Goal: Information Seeking & Learning: Learn about a topic

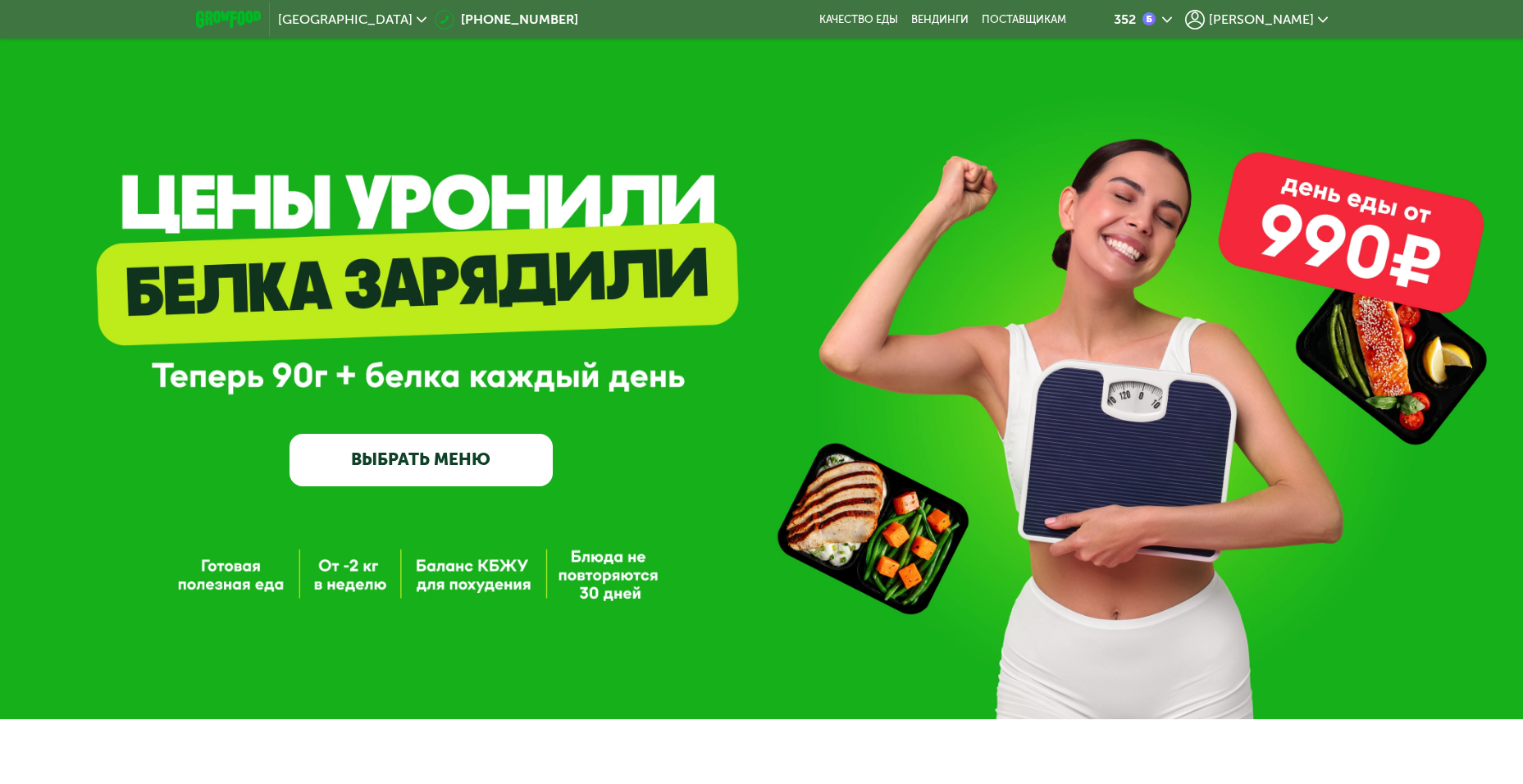
click at [1205, 23] on icon at bounding box center [1194, 19] width 20 height 20
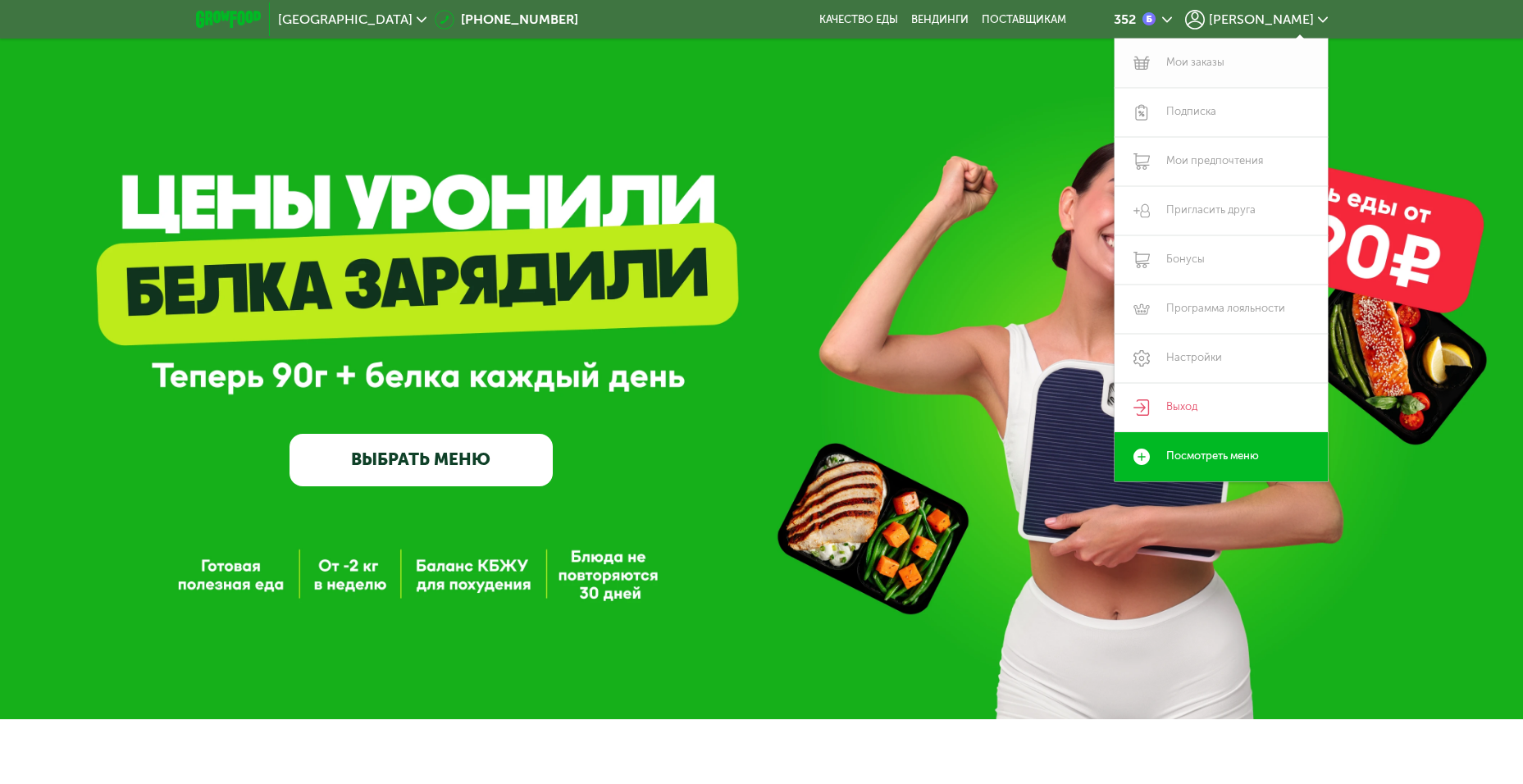
click at [1189, 62] on link "Мои заказы" at bounding box center [1221, 62] width 213 height 49
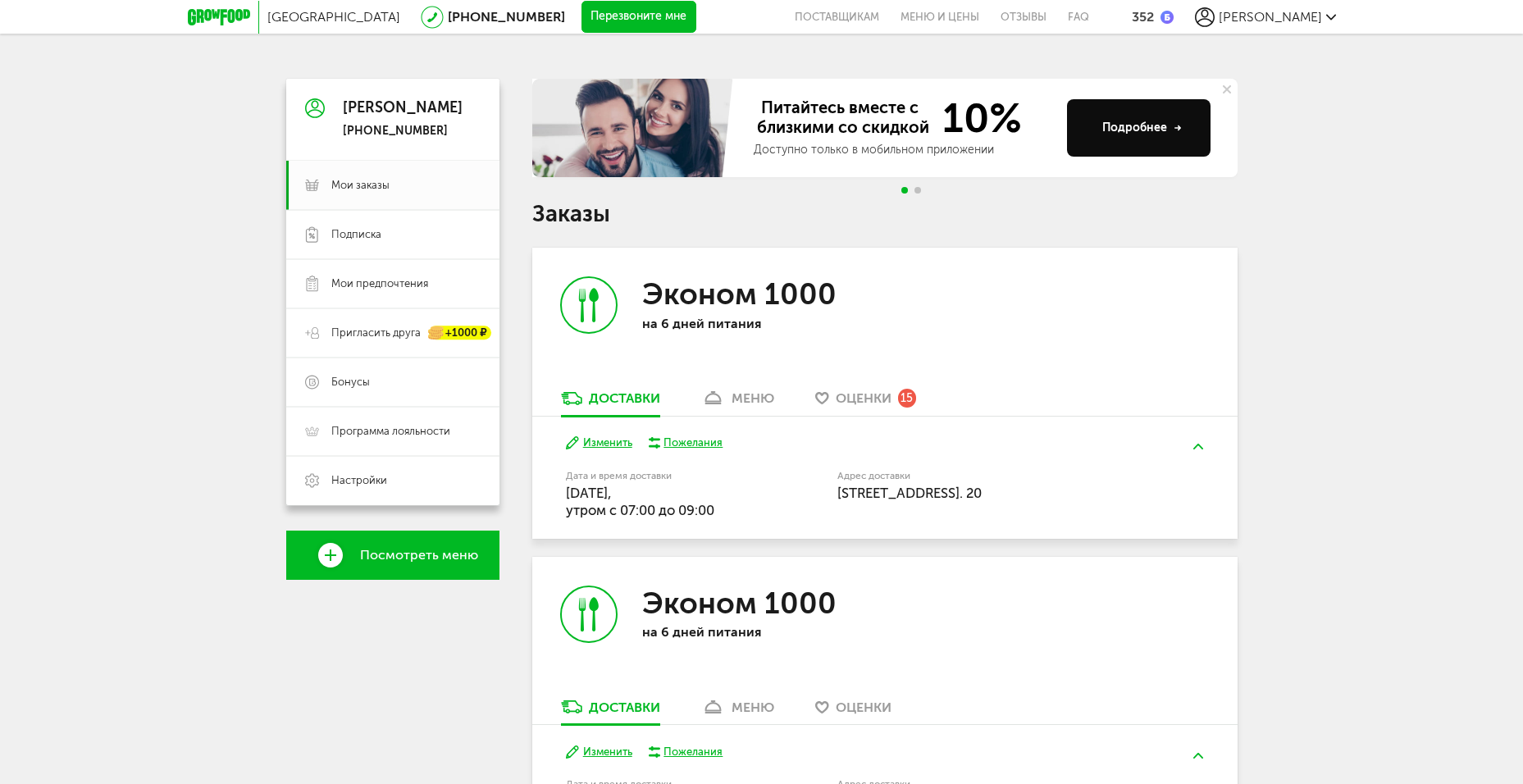
click at [735, 395] on div "меню" at bounding box center [752, 398] width 42 height 16
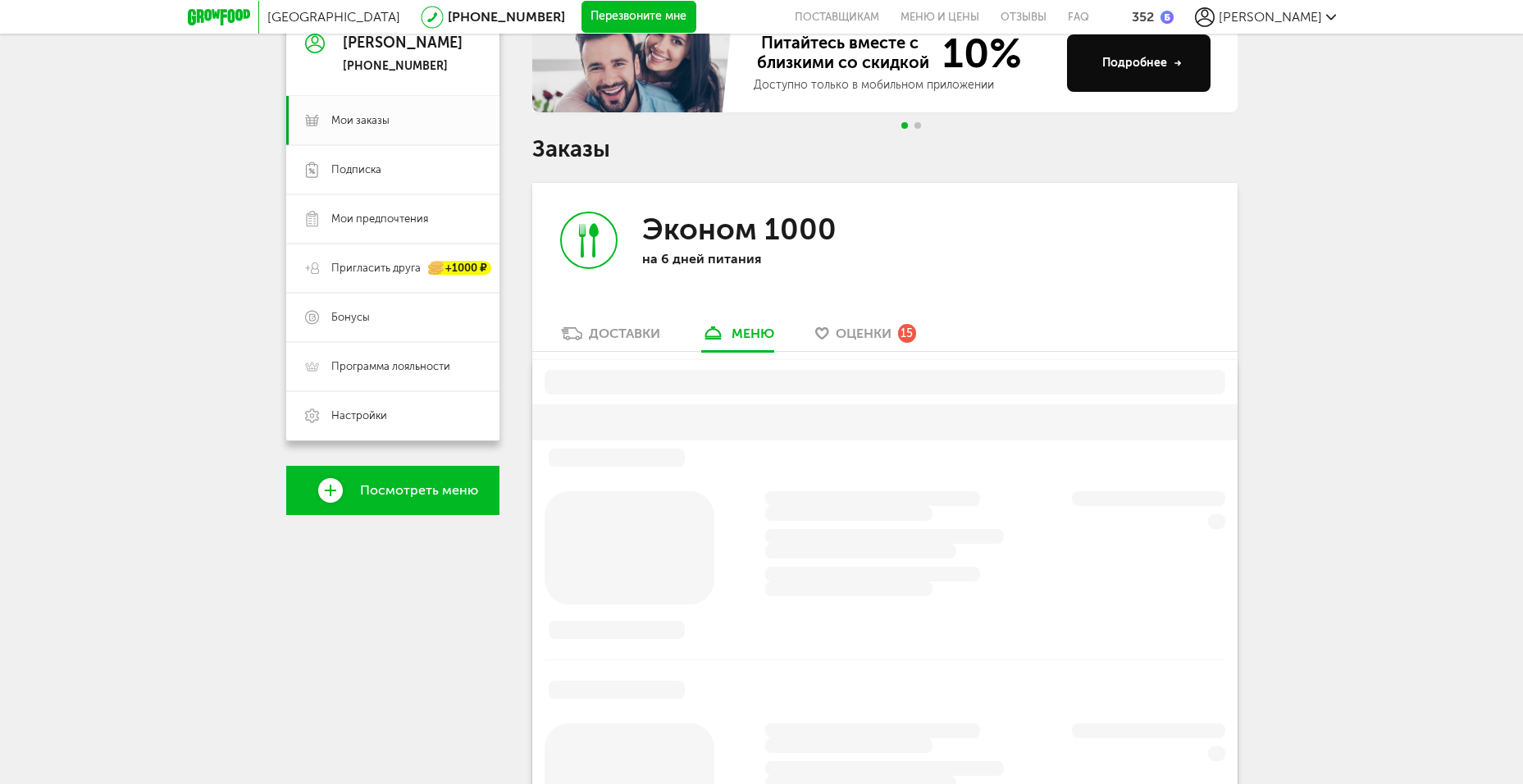
scroll to position [206, 0]
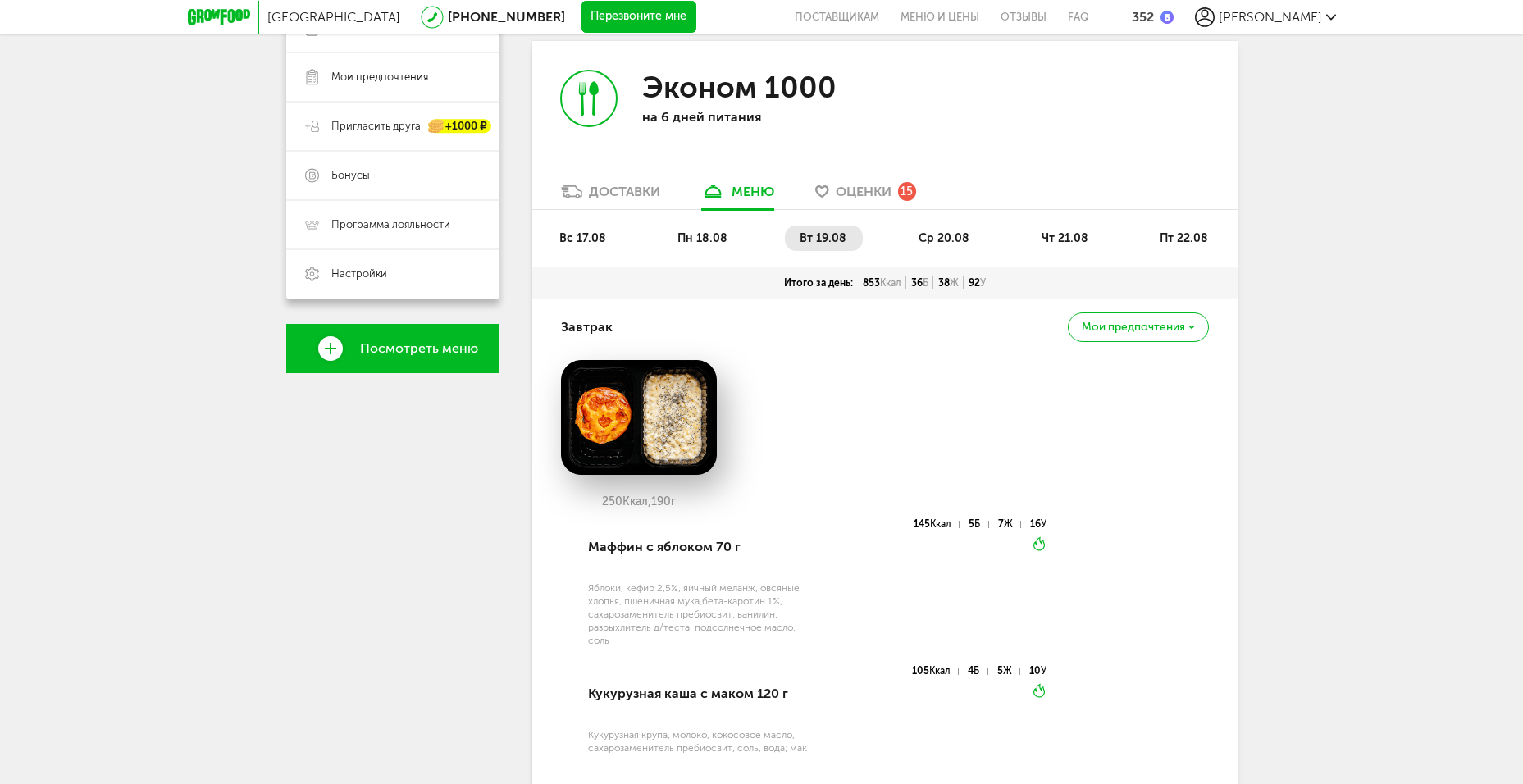
click at [838, 329] on div "Завтрак [PERSON_NAME] предпочтения" at bounding box center [885, 327] width 648 height 56
click at [934, 229] on li "ср 20.08" at bounding box center [945, 238] width 82 height 25
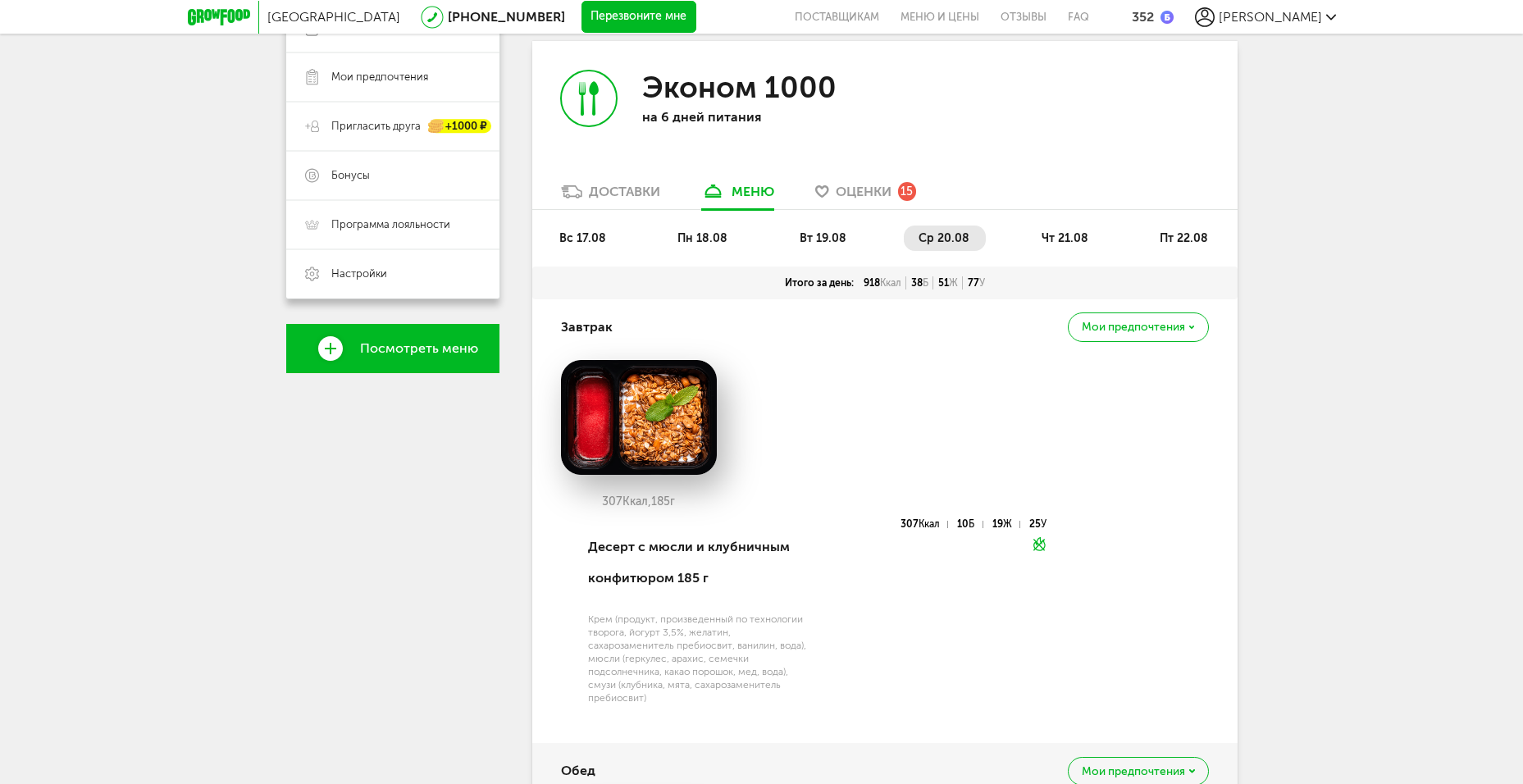
click at [1058, 241] on span "чт 21.08" at bounding box center [1065, 238] width 47 height 14
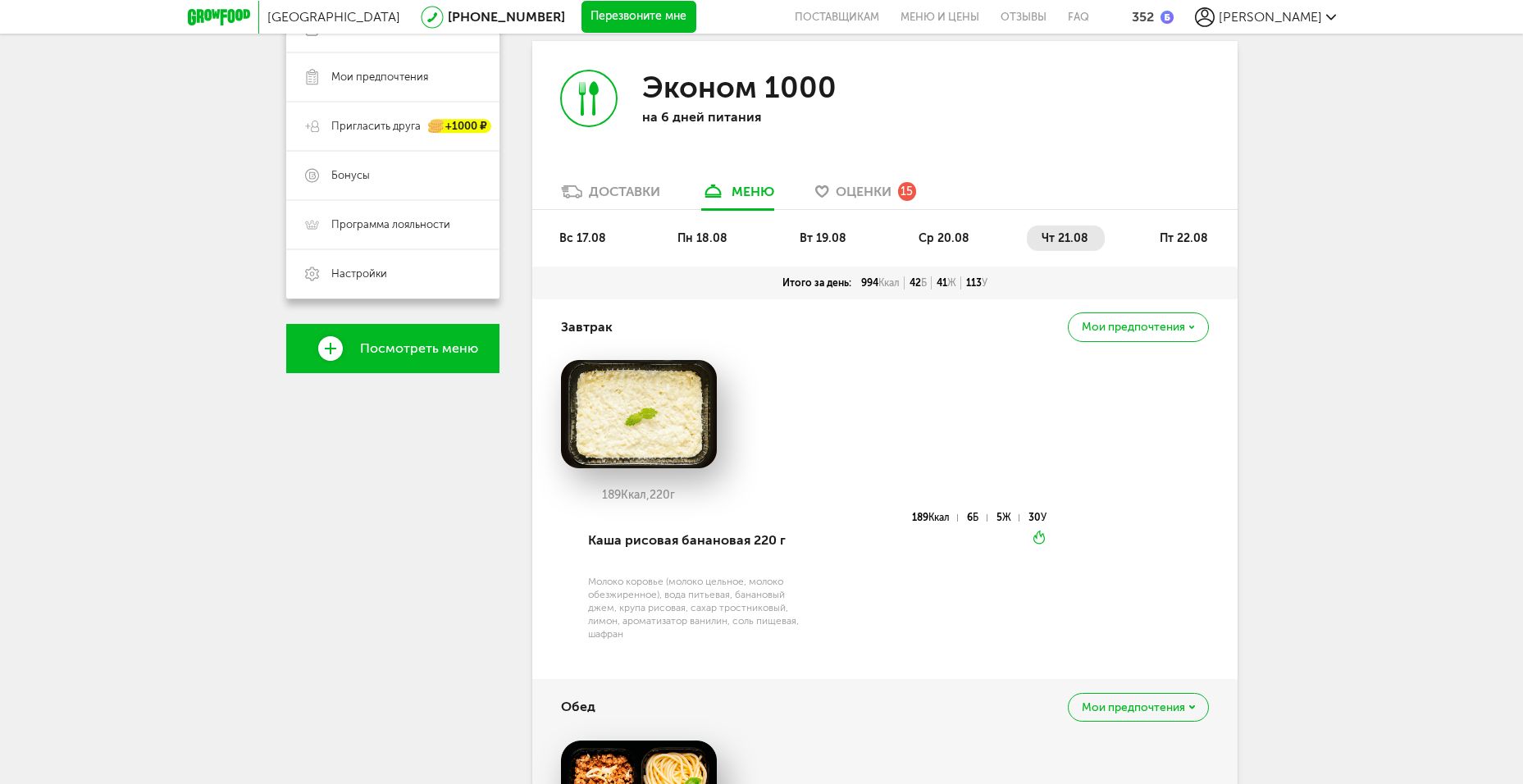
click at [1174, 236] on span "пт 22.08" at bounding box center [1184, 238] width 49 height 14
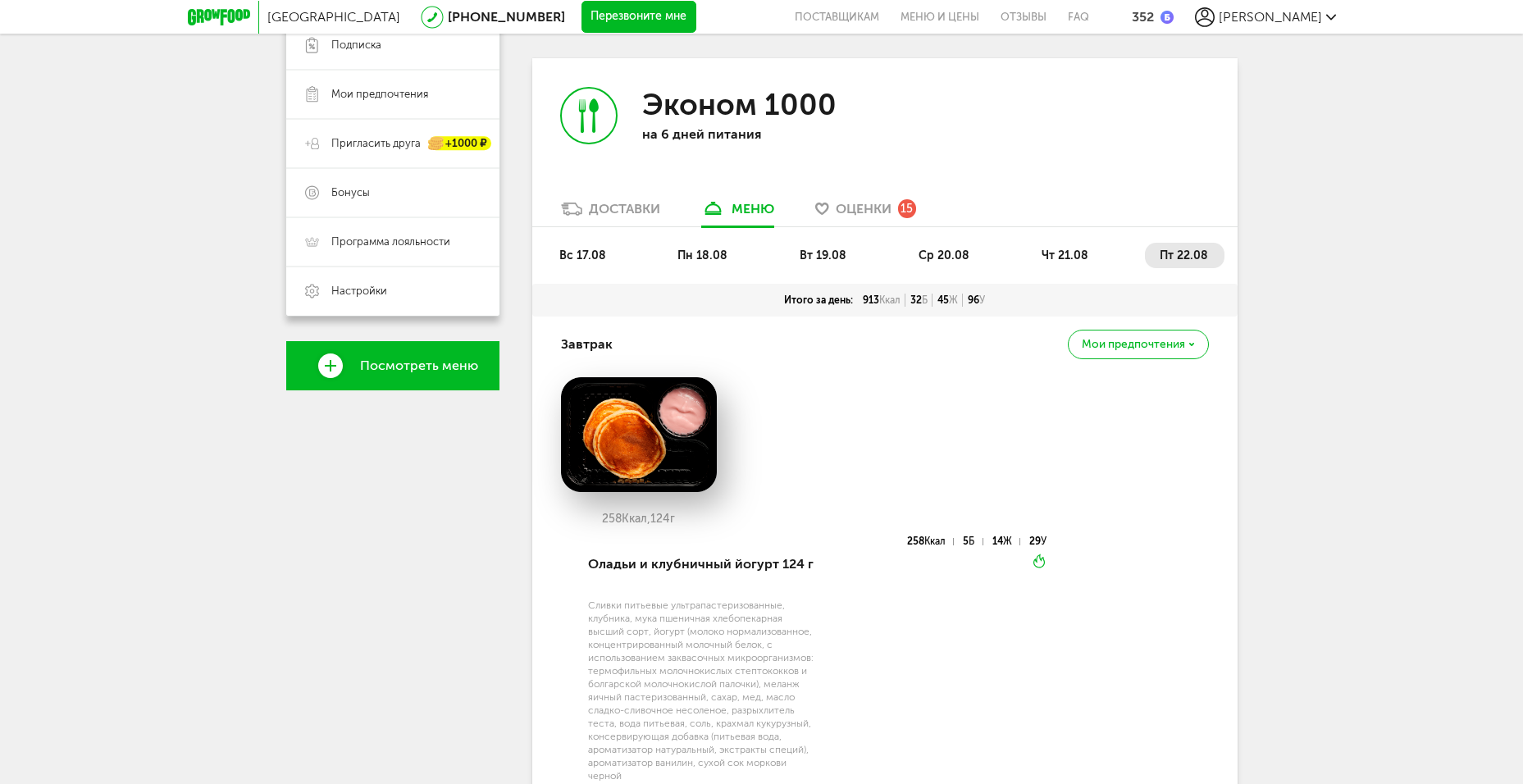
scroll to position [0, 0]
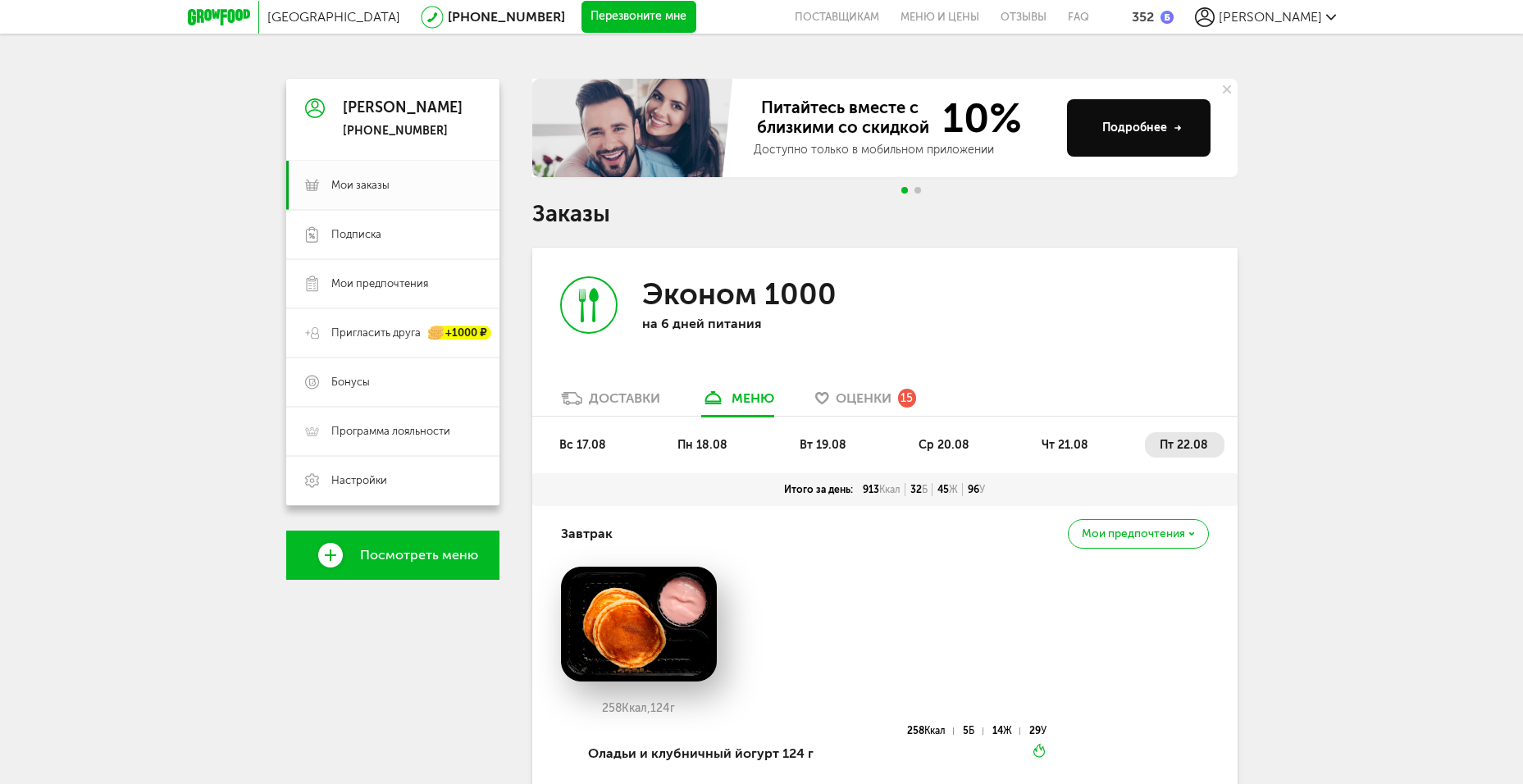
click at [651, 391] on div "Доставки" at bounding box center [624, 398] width 71 height 16
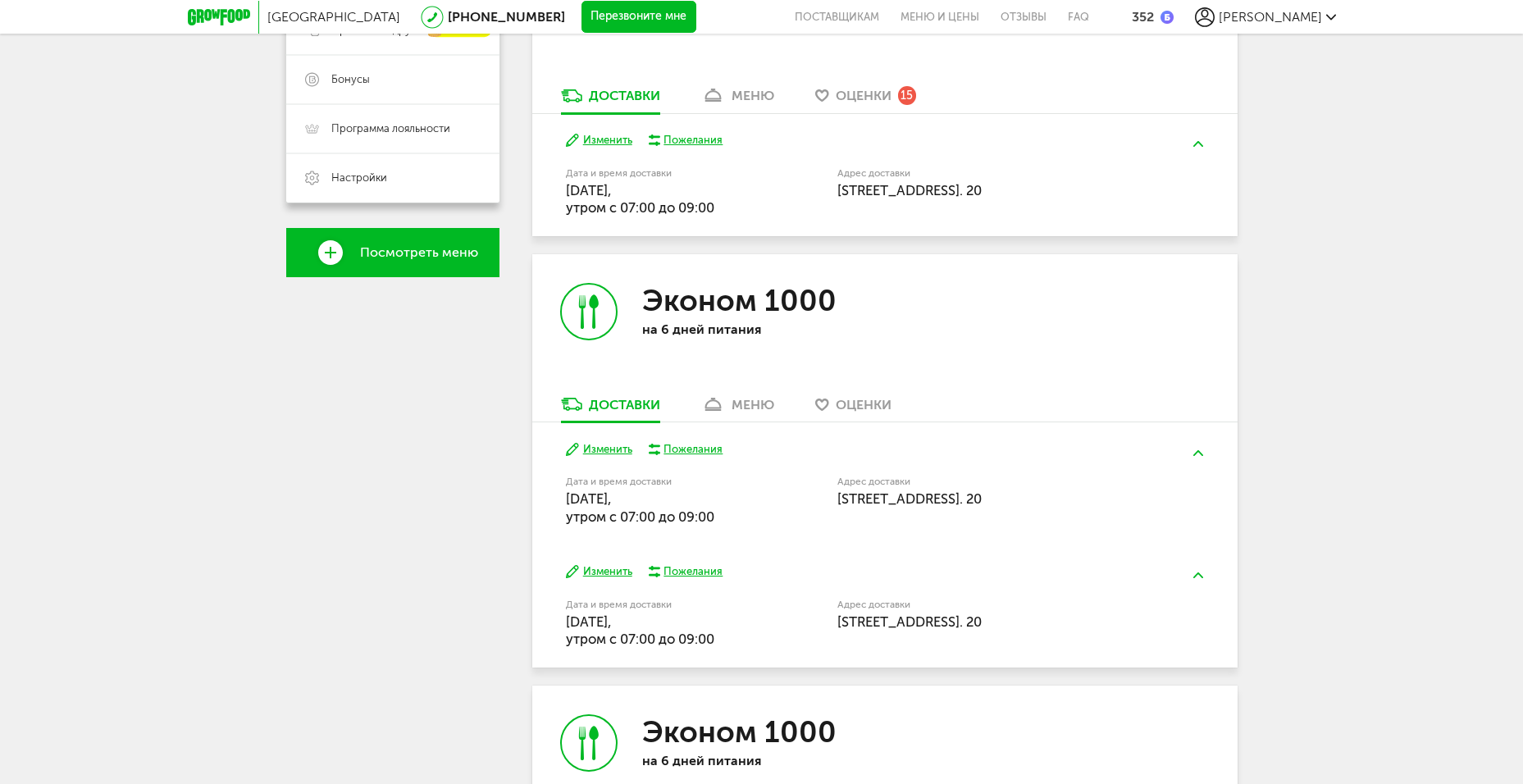
scroll to position [328, 0]
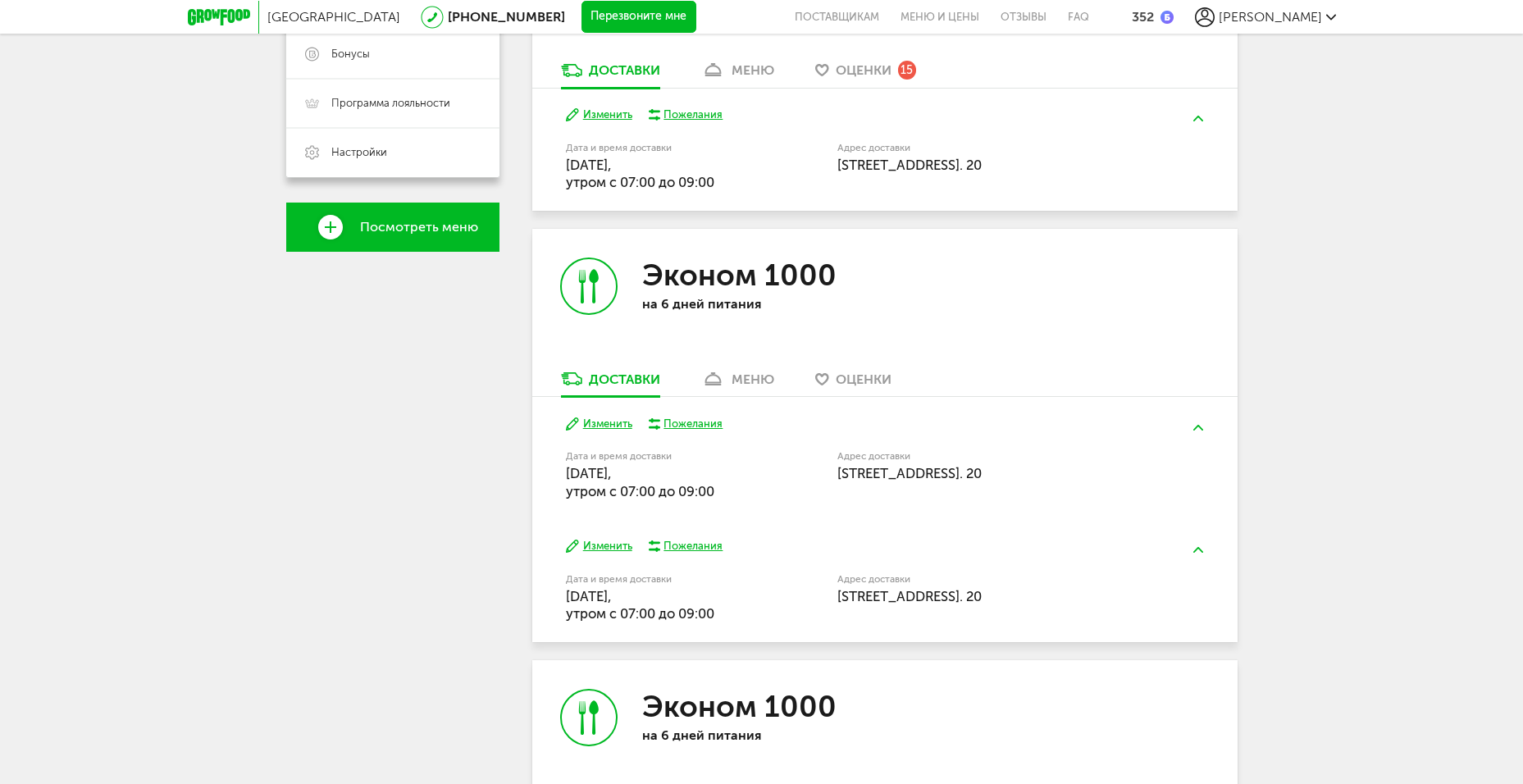
click at [736, 369] on div "Эконом 1000 на 6 дней питания" at bounding box center [709, 300] width 353 height 142
click at [742, 376] on div "меню" at bounding box center [752, 379] width 42 height 16
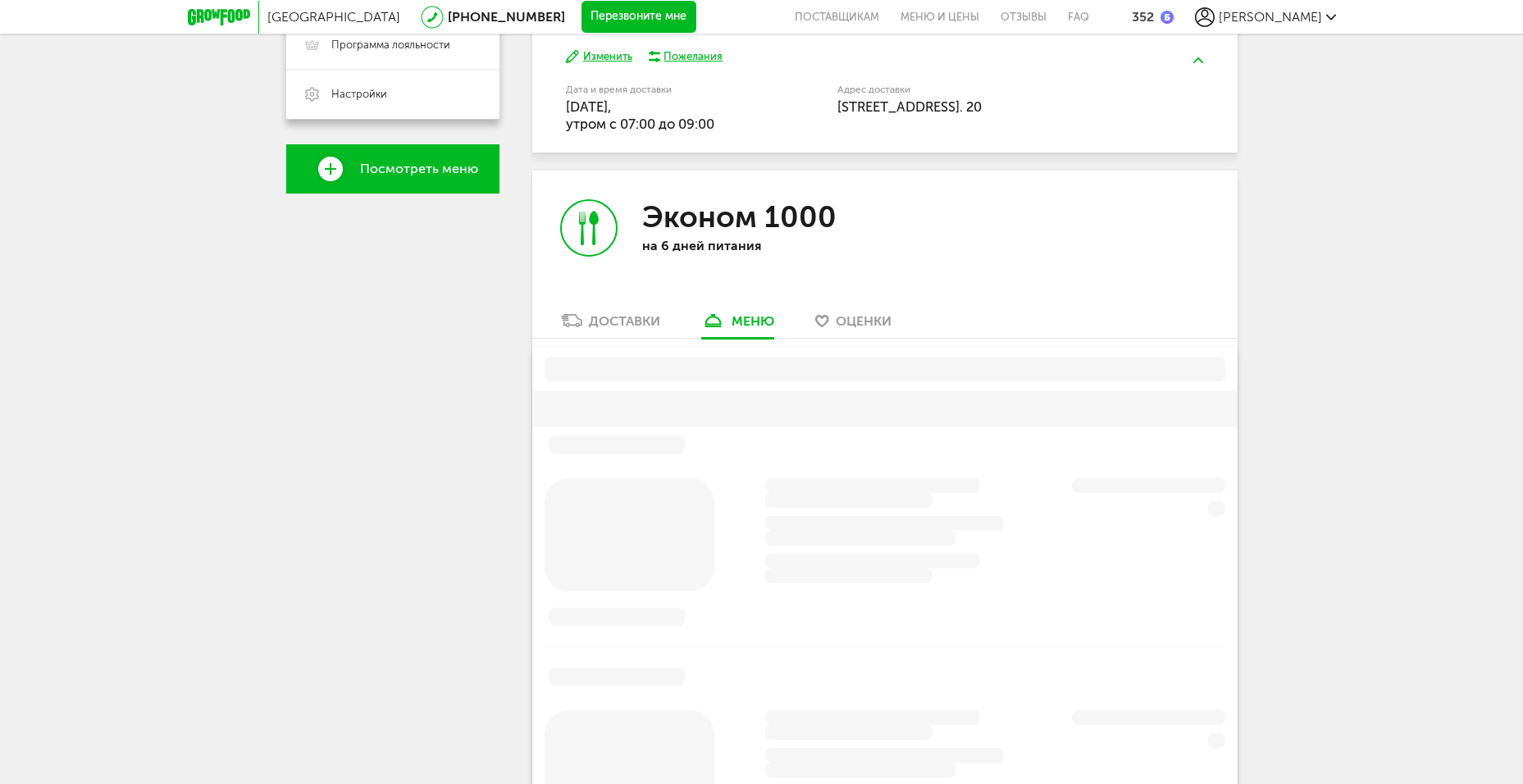
scroll to position [516, 0]
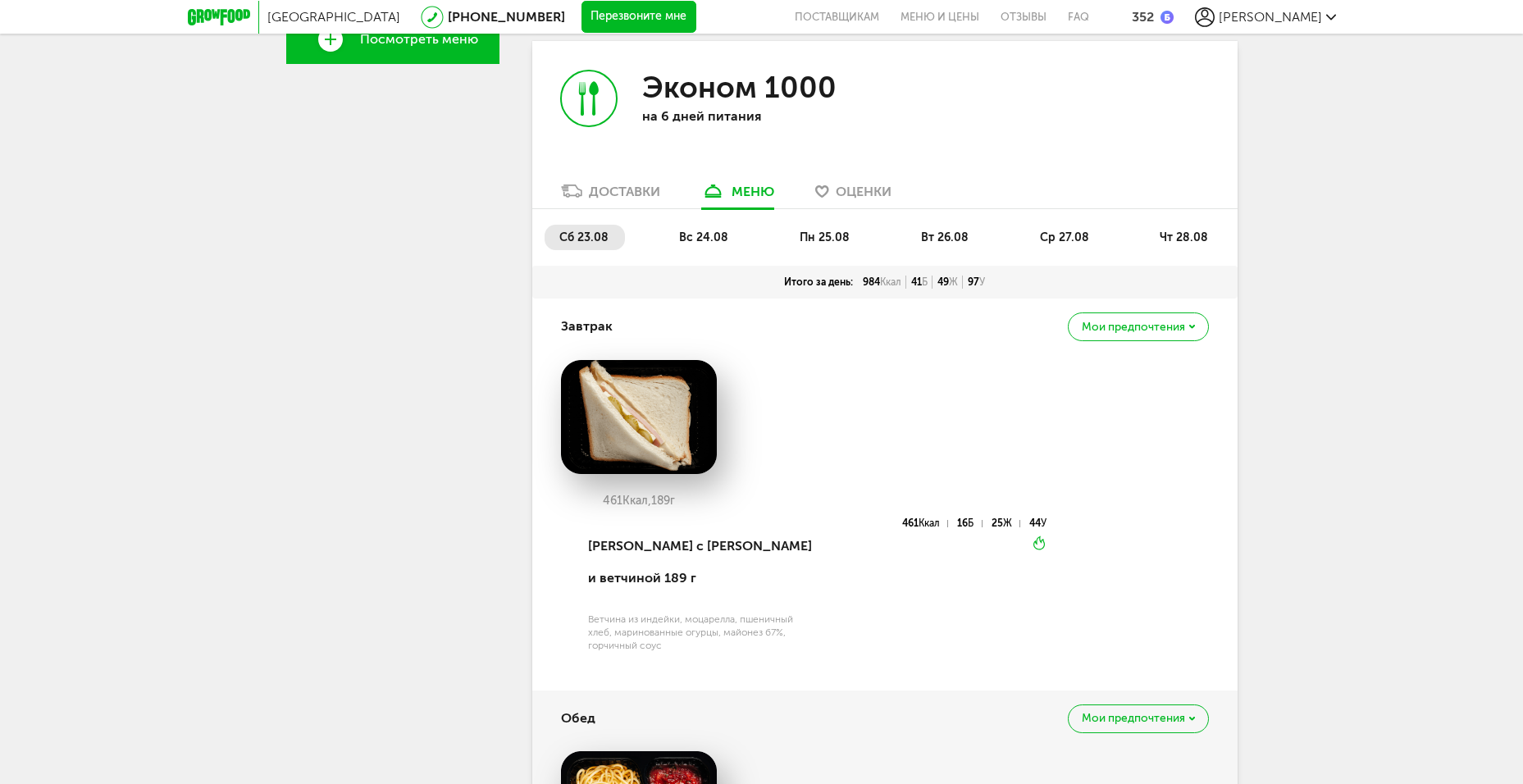
click at [810, 233] on span "пн 25.08" at bounding box center [825, 238] width 50 height 14
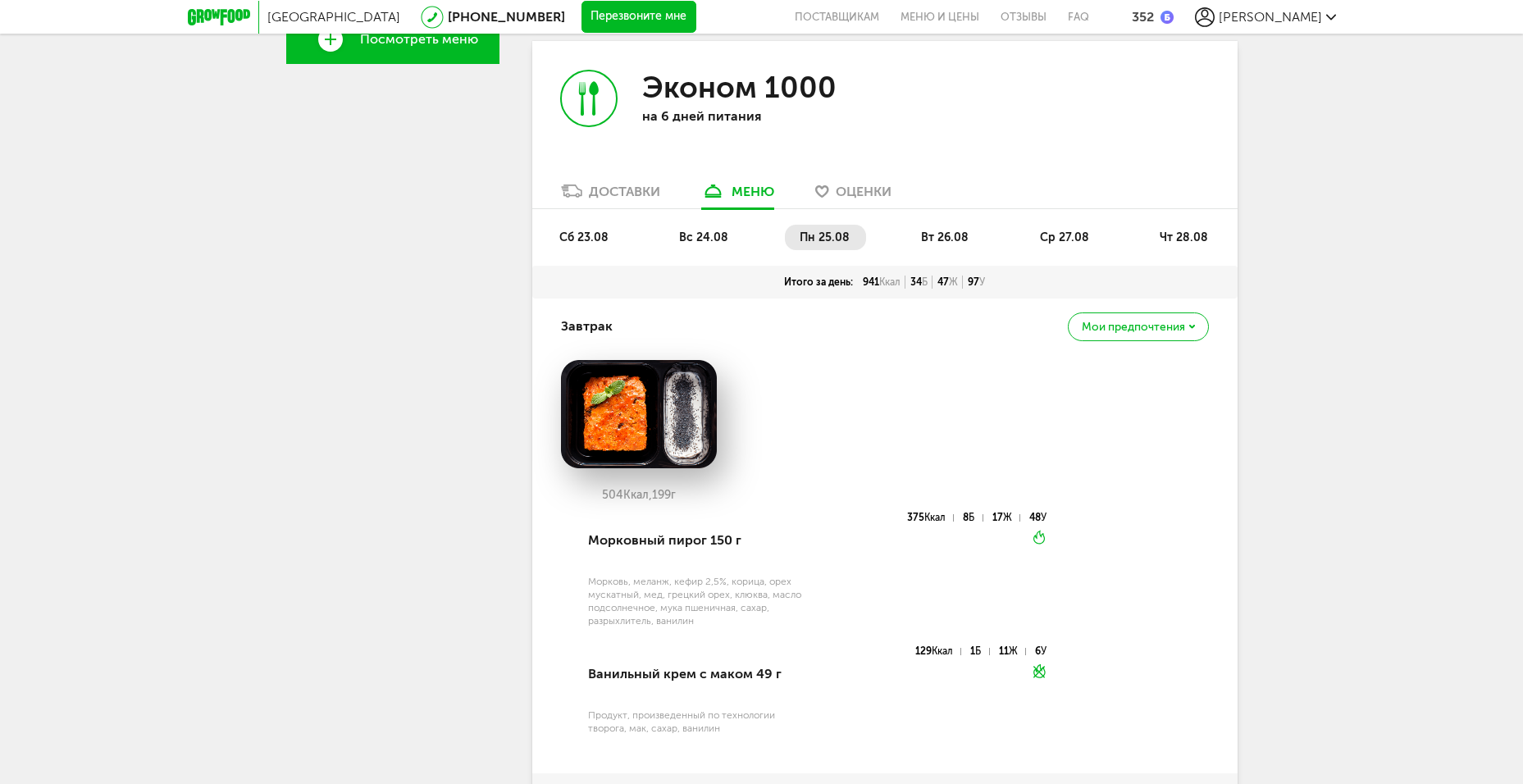
click at [722, 244] on span "вс 24.08" at bounding box center [703, 238] width 49 height 14
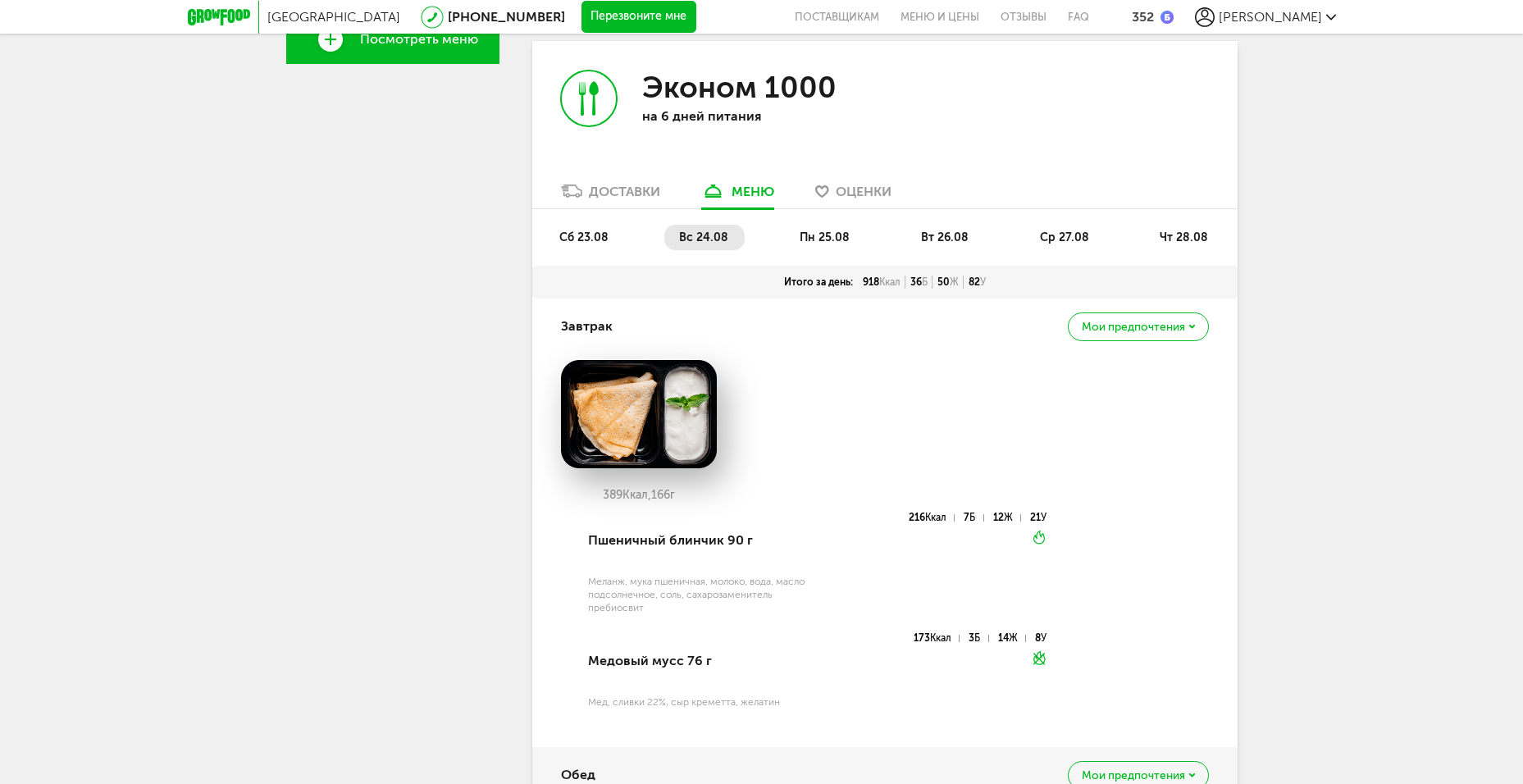
click at [601, 233] on span "сб 23.08" at bounding box center [584, 238] width 49 height 14
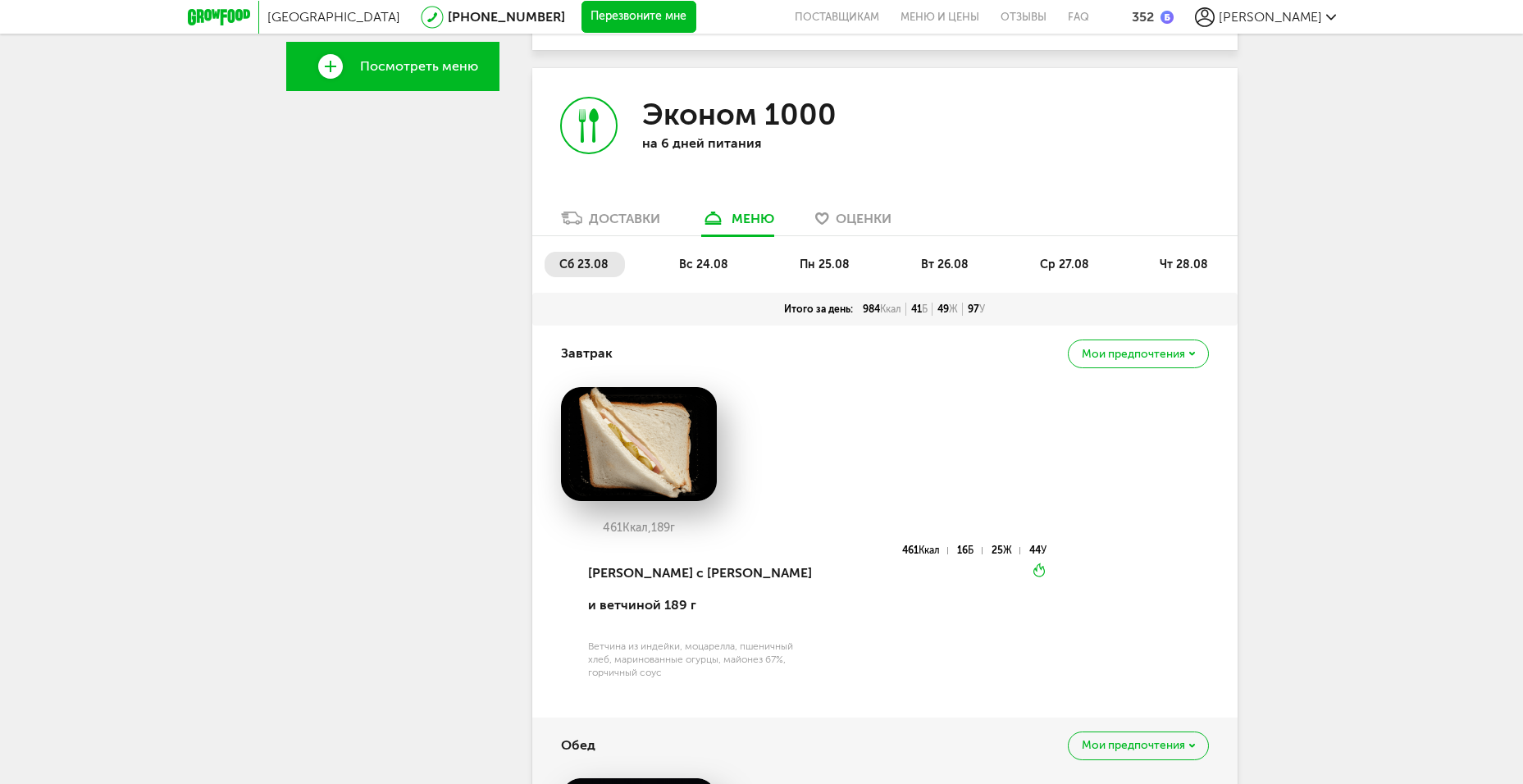
scroll to position [434, 0]
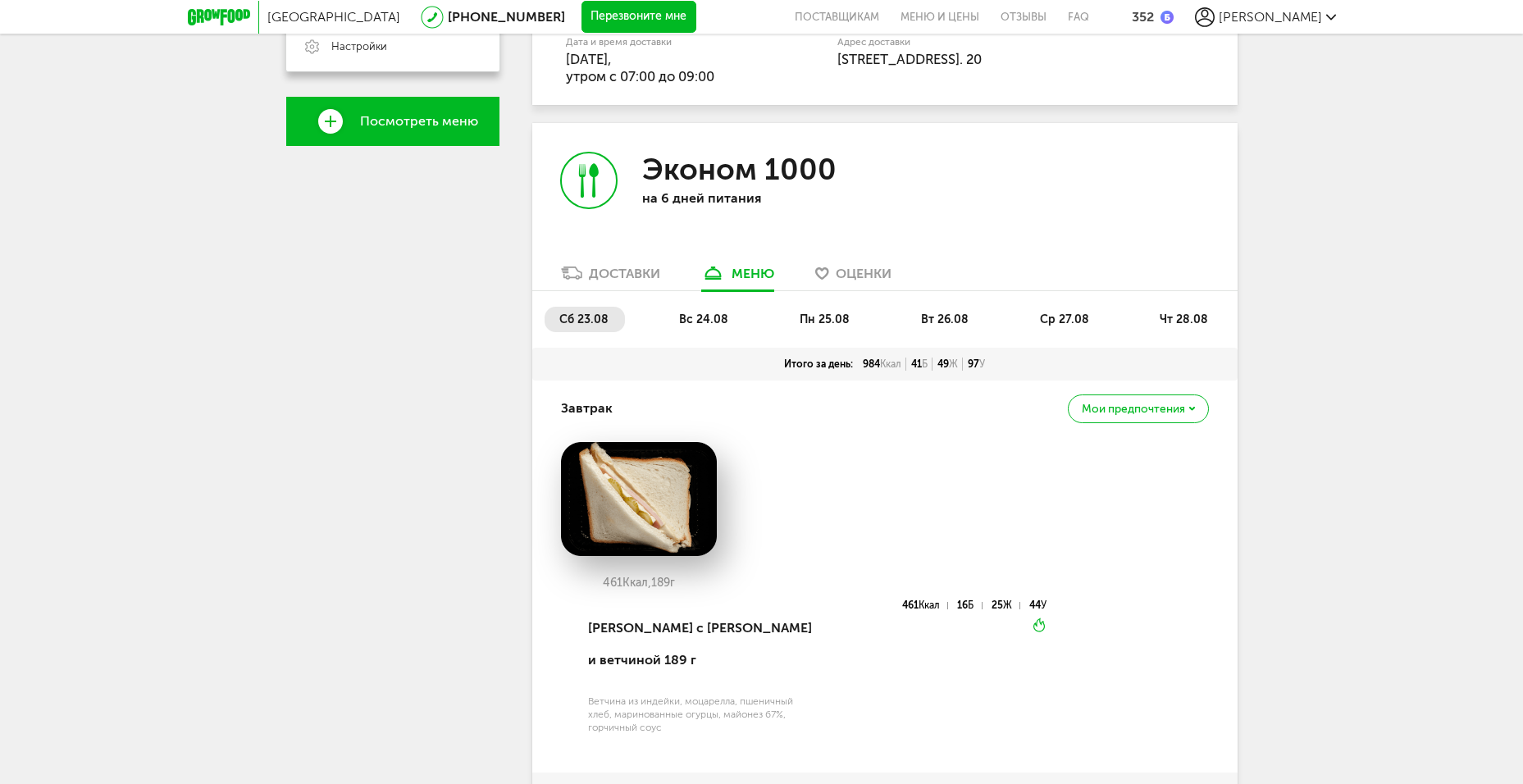
click at [816, 314] on span "пн 25.08" at bounding box center [825, 319] width 50 height 14
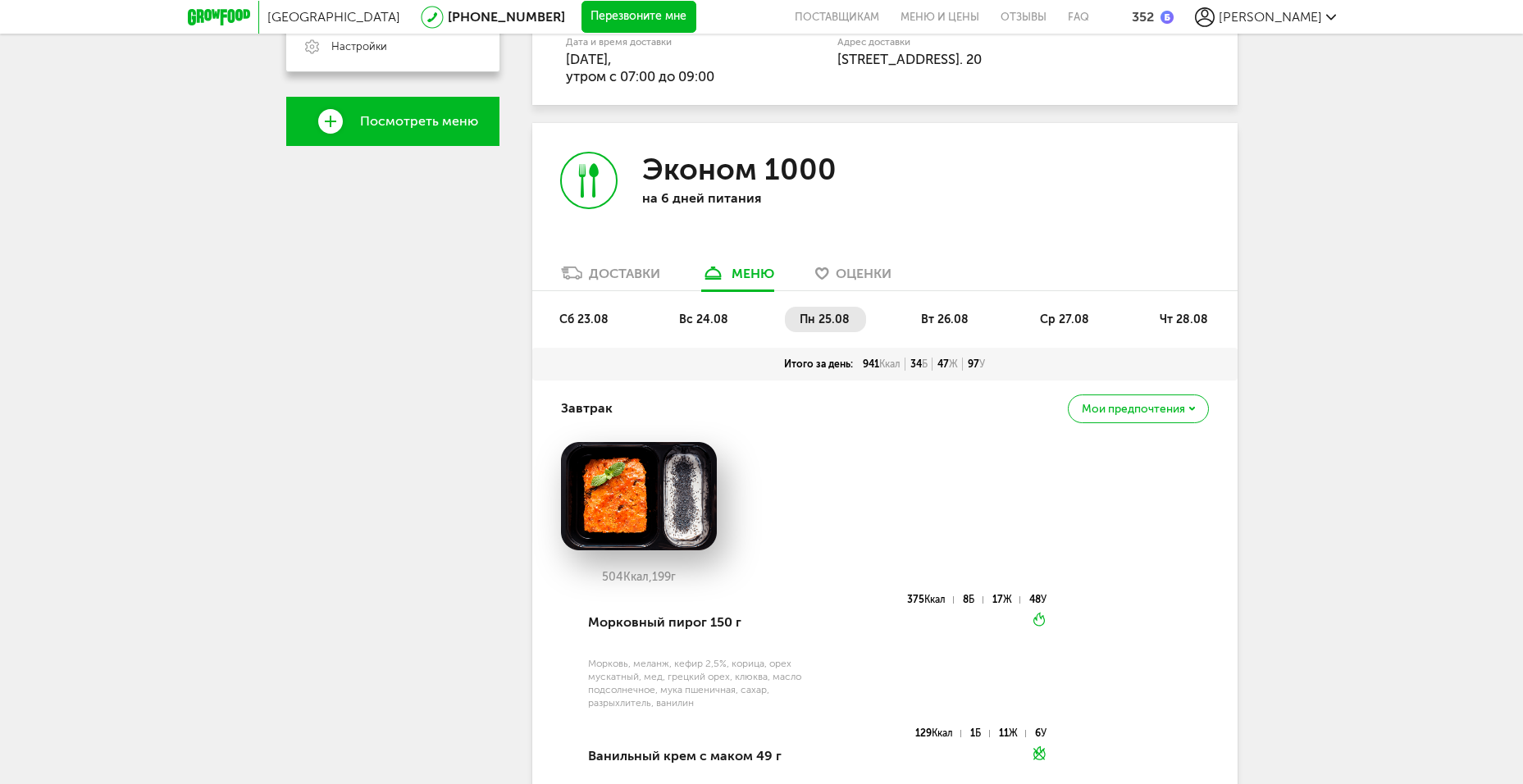
click at [948, 319] on span "вт 26.08" at bounding box center [945, 319] width 48 height 14
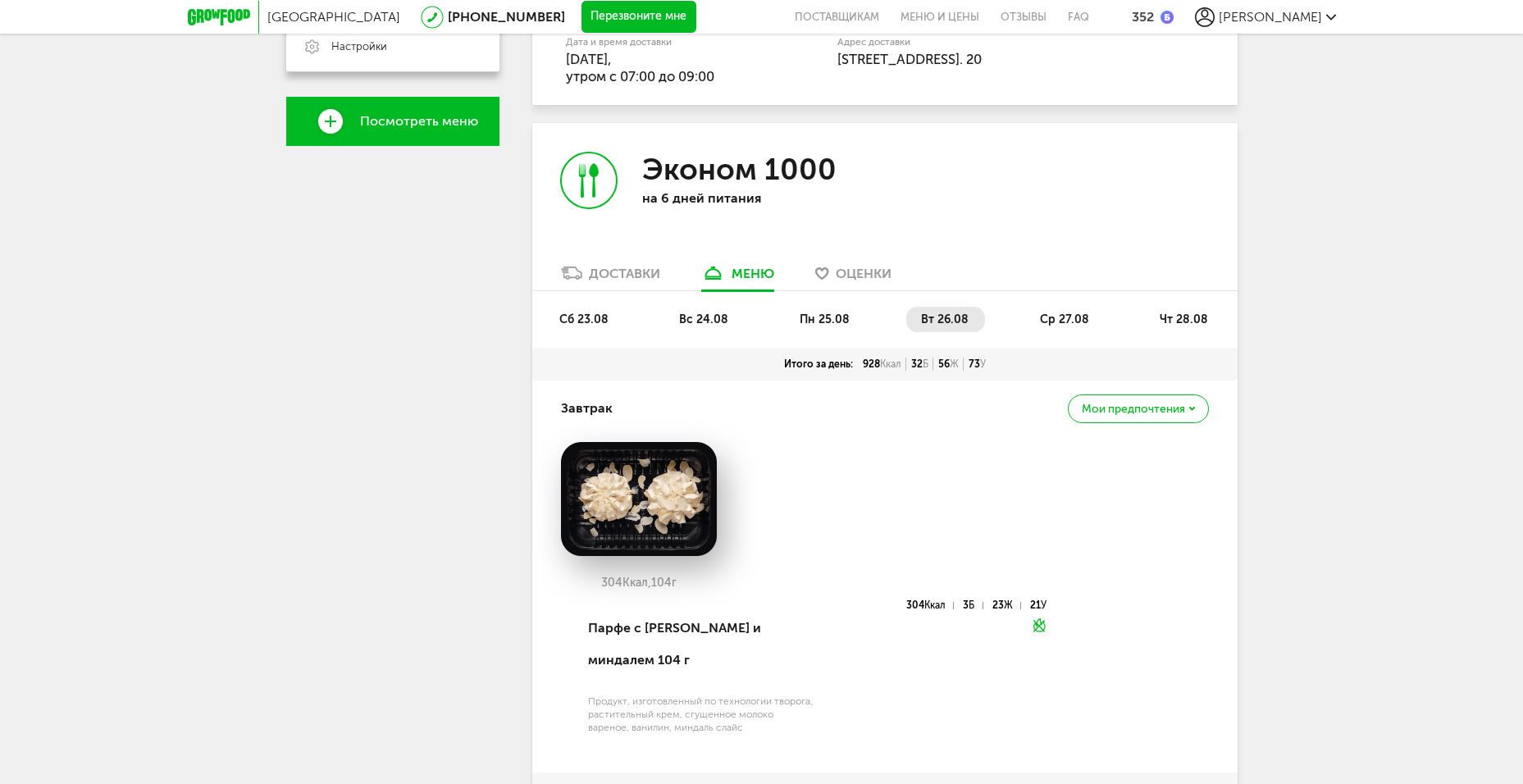
click at [1100, 318] on li "ср 27.08" at bounding box center [1065, 319] width 81 height 25
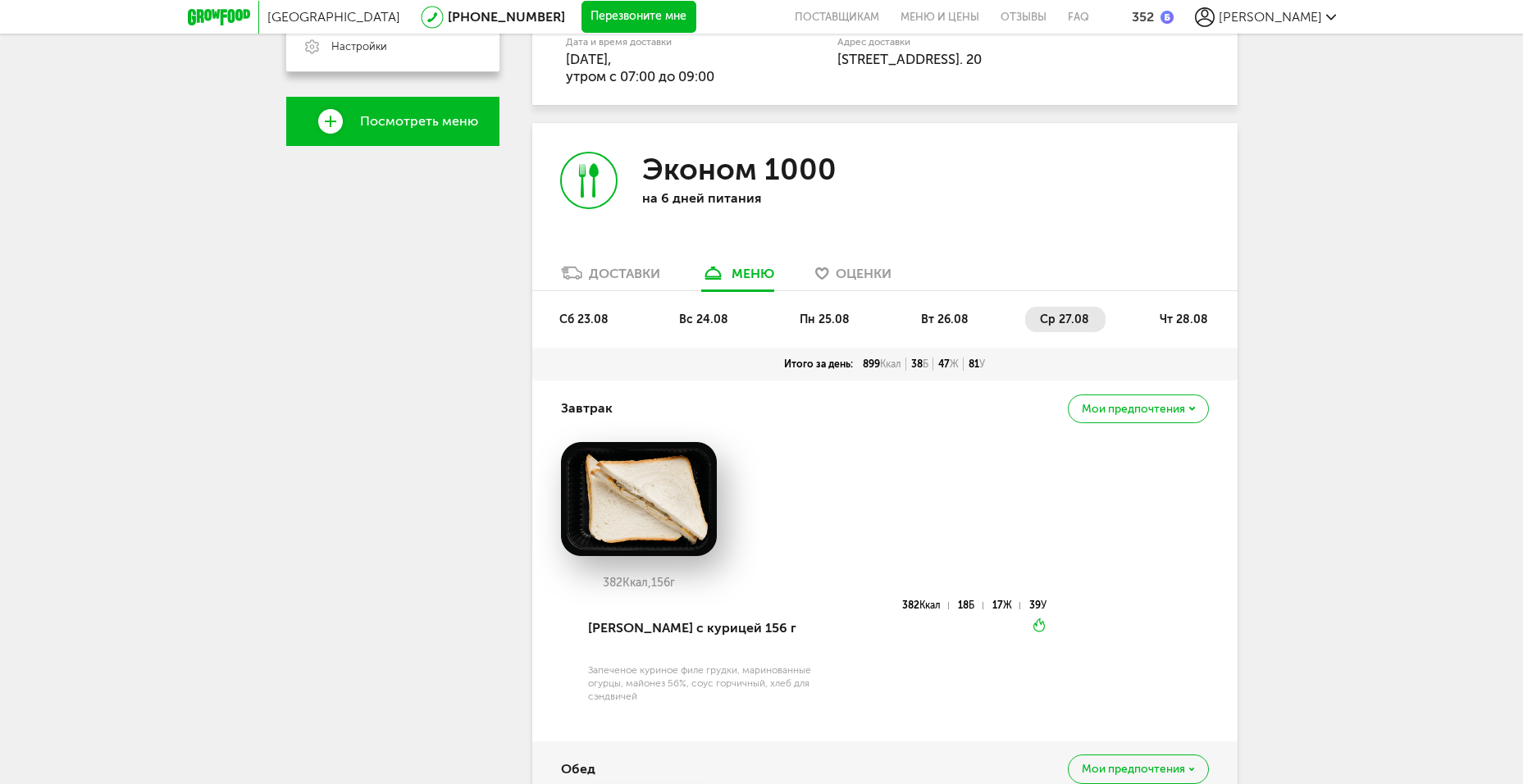
click at [1176, 317] on span "чт 28.08" at bounding box center [1184, 319] width 49 height 14
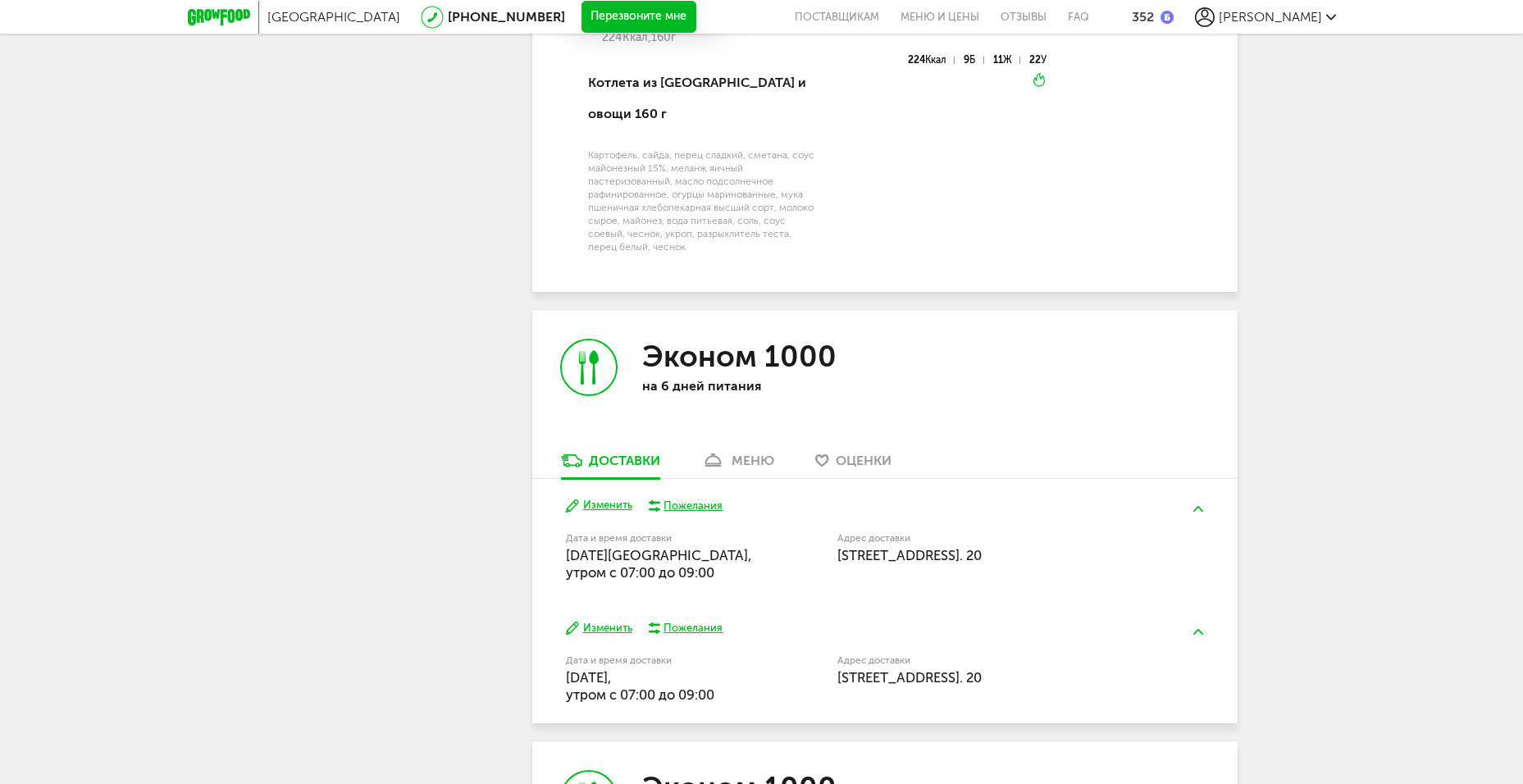
click at [743, 453] on div "меню" at bounding box center [752, 461] width 42 height 16
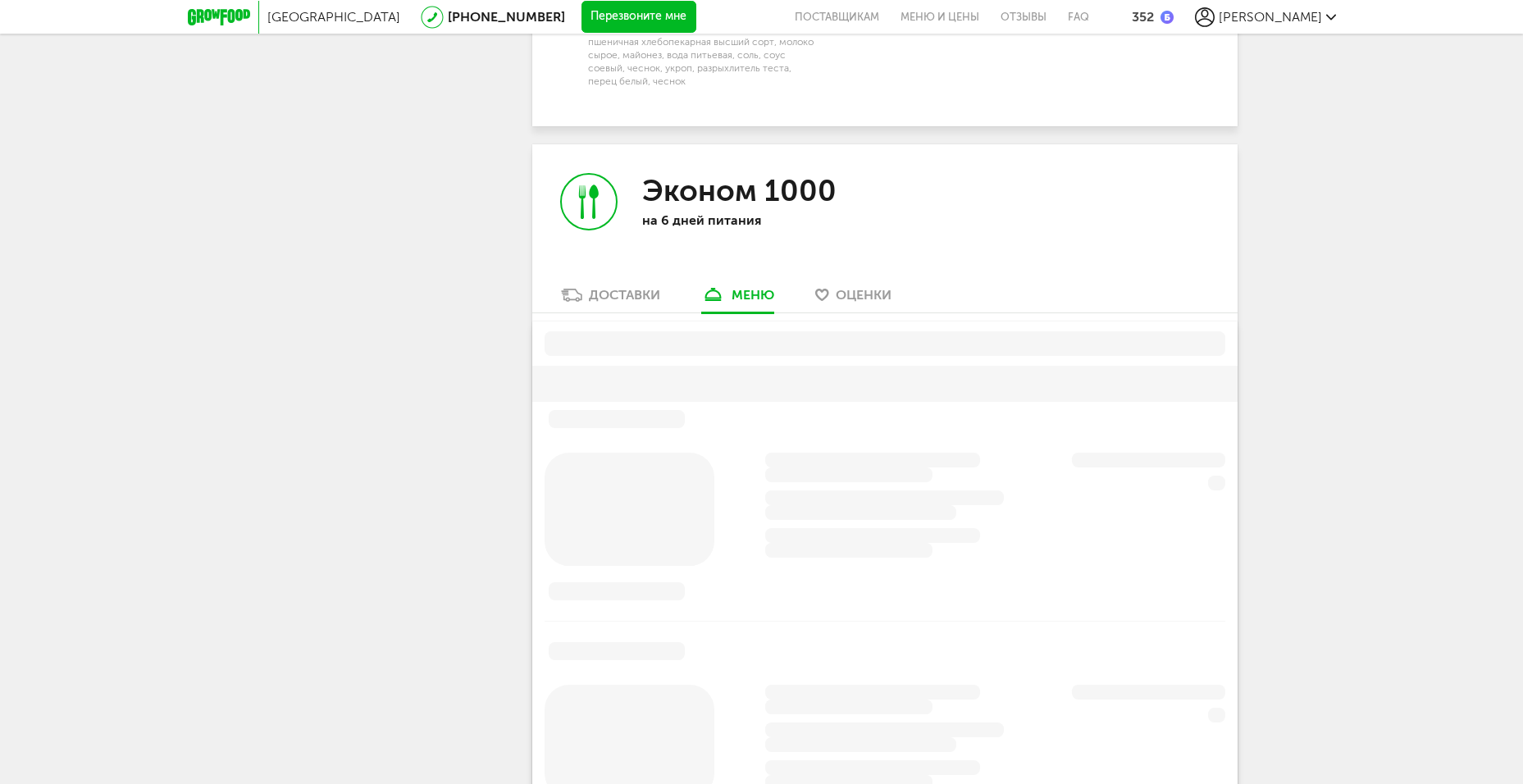
scroll to position [2181, 0]
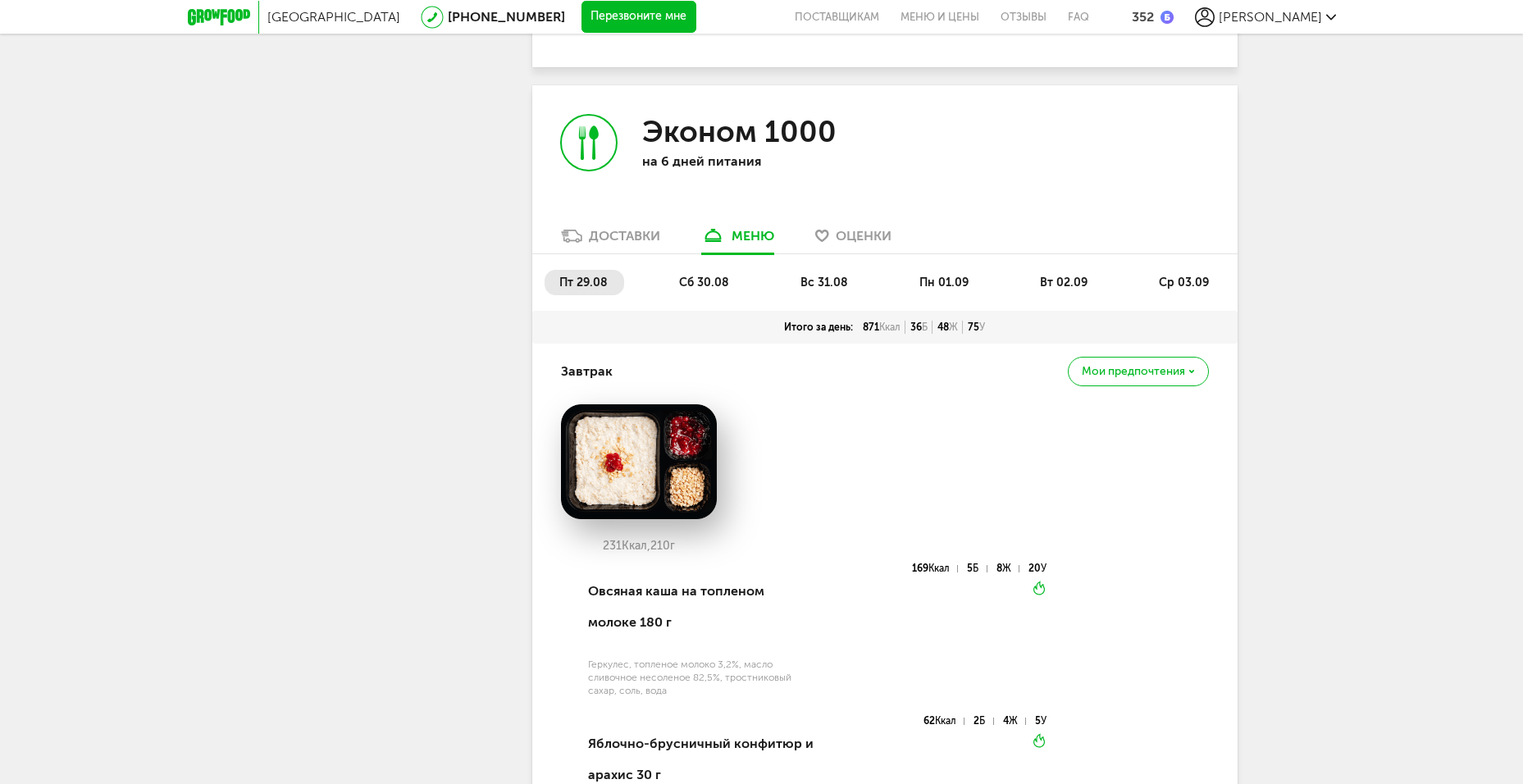
click at [700, 276] on span "сб 30.08" at bounding box center [704, 283] width 50 height 14
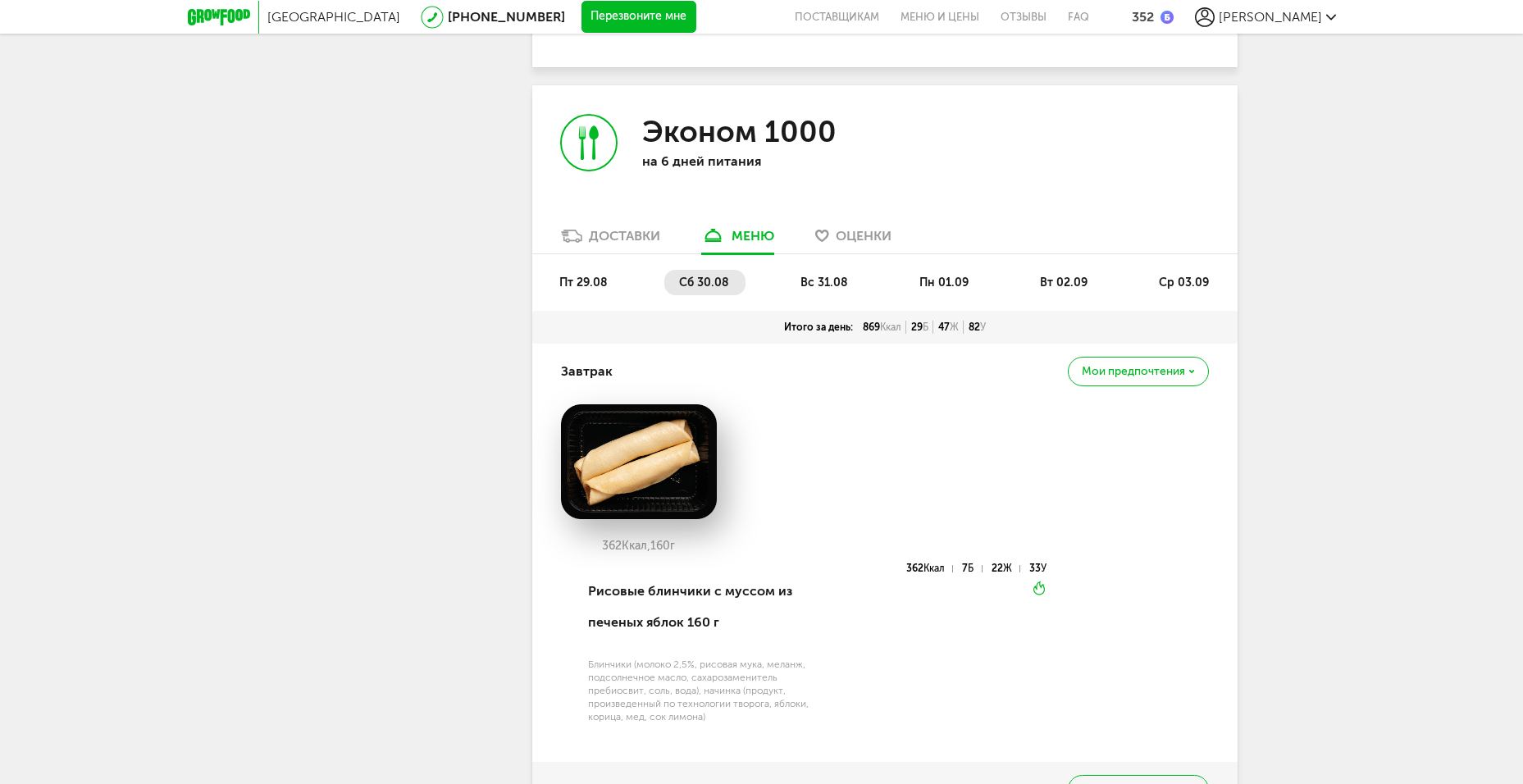
click at [799, 270] on li "вс 31.08" at bounding box center [825, 282] width 79 height 25
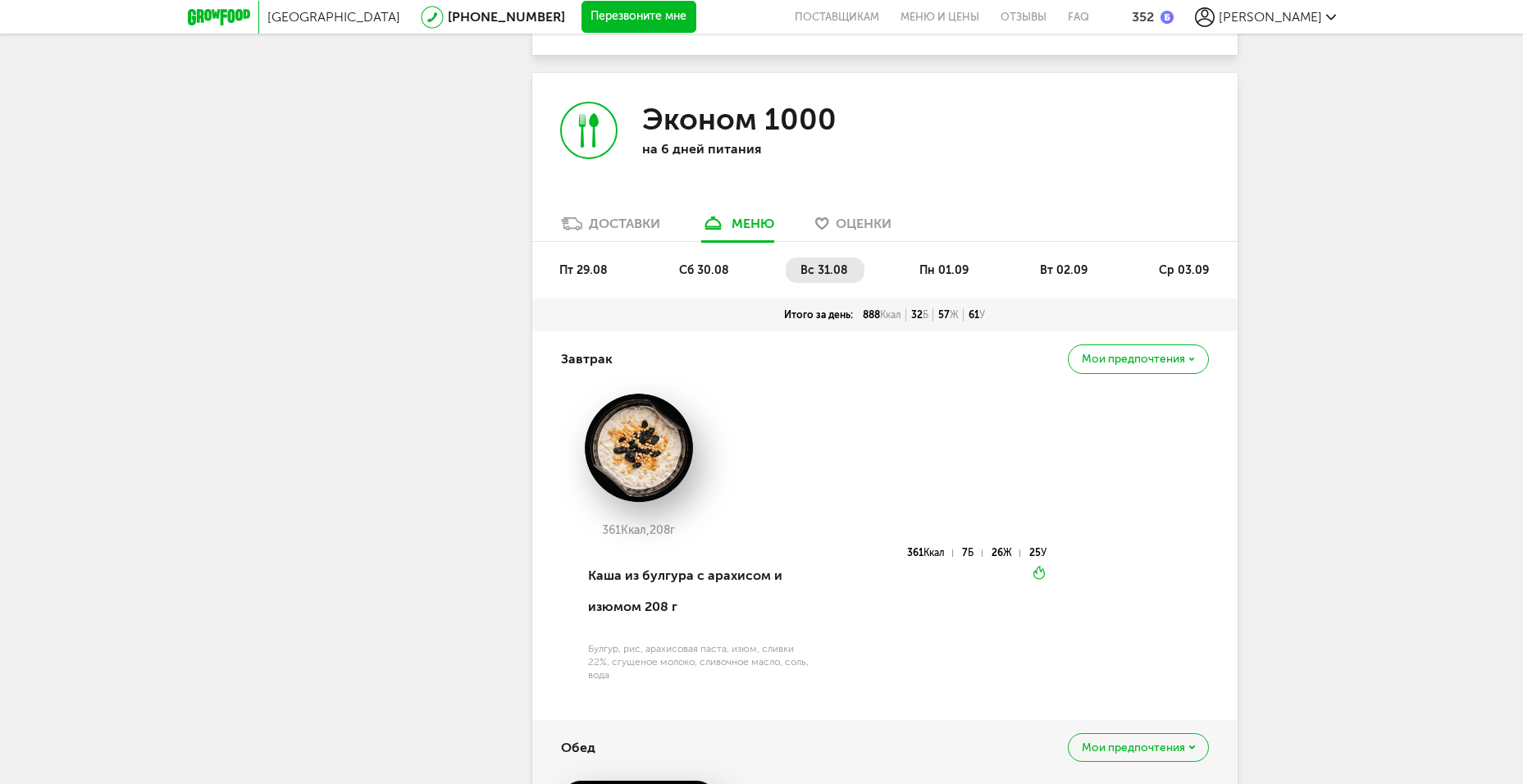
scroll to position [2017, 0]
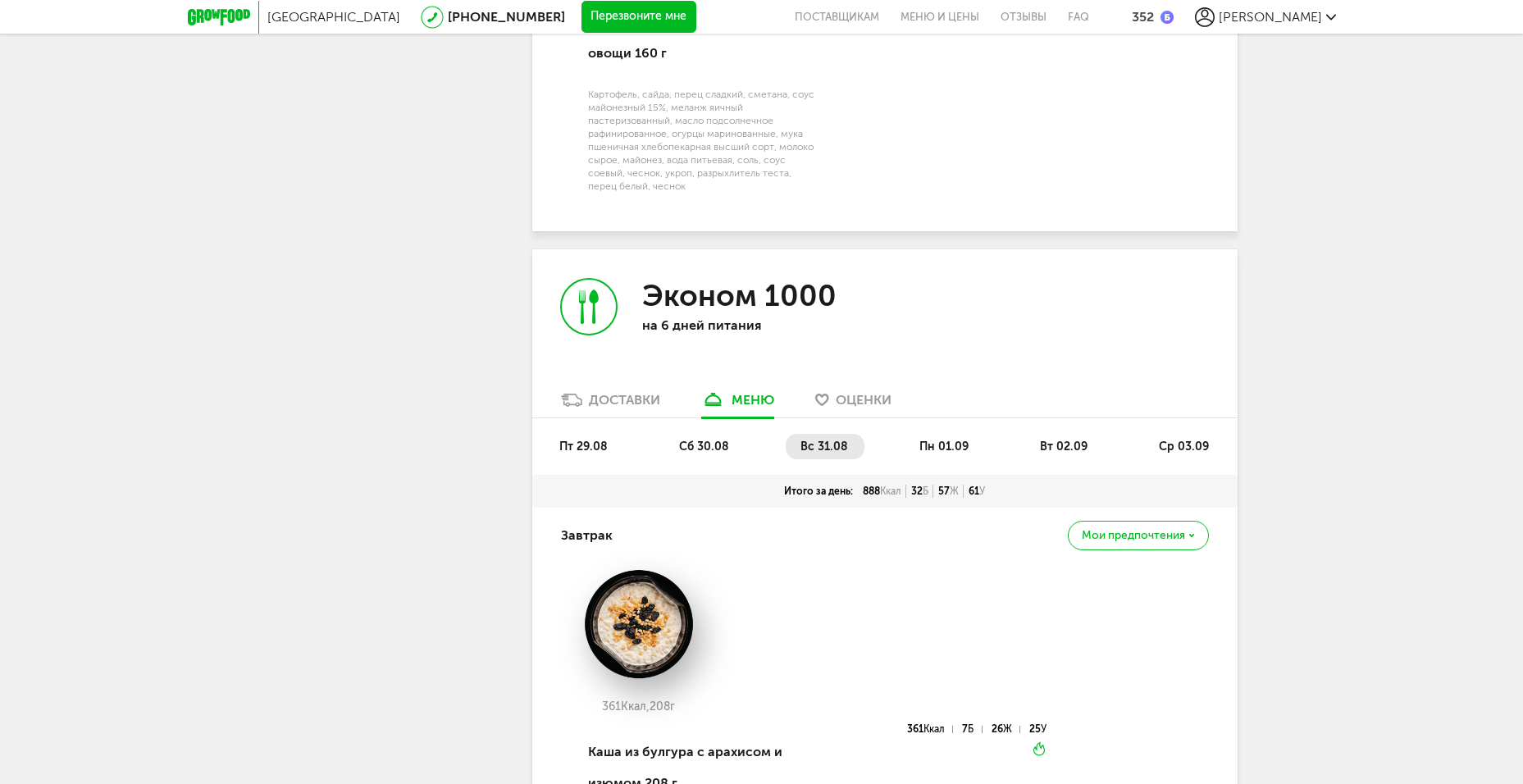
click at [575, 440] on span "пт 29.08" at bounding box center [584, 447] width 49 height 14
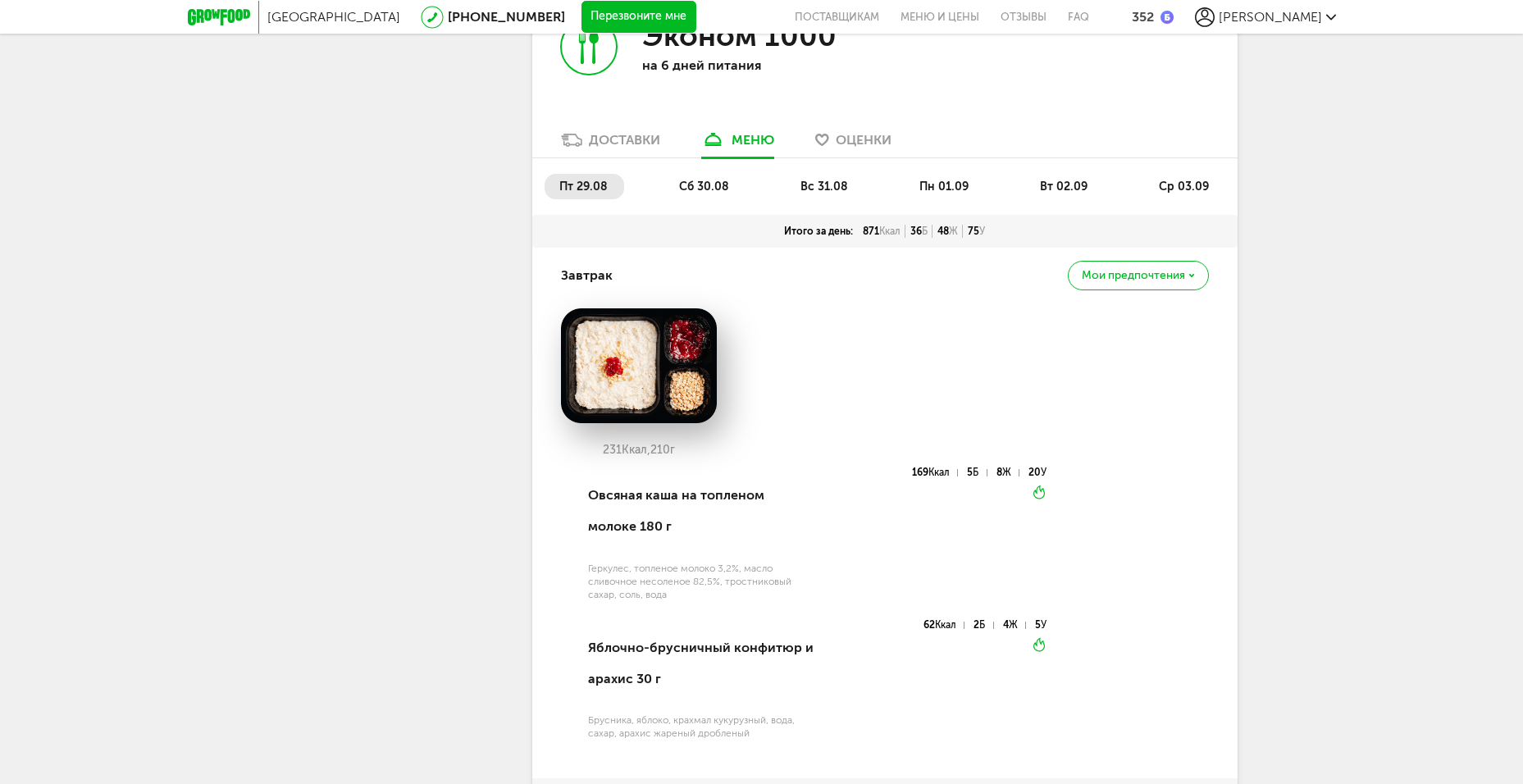
scroll to position [2264, 0]
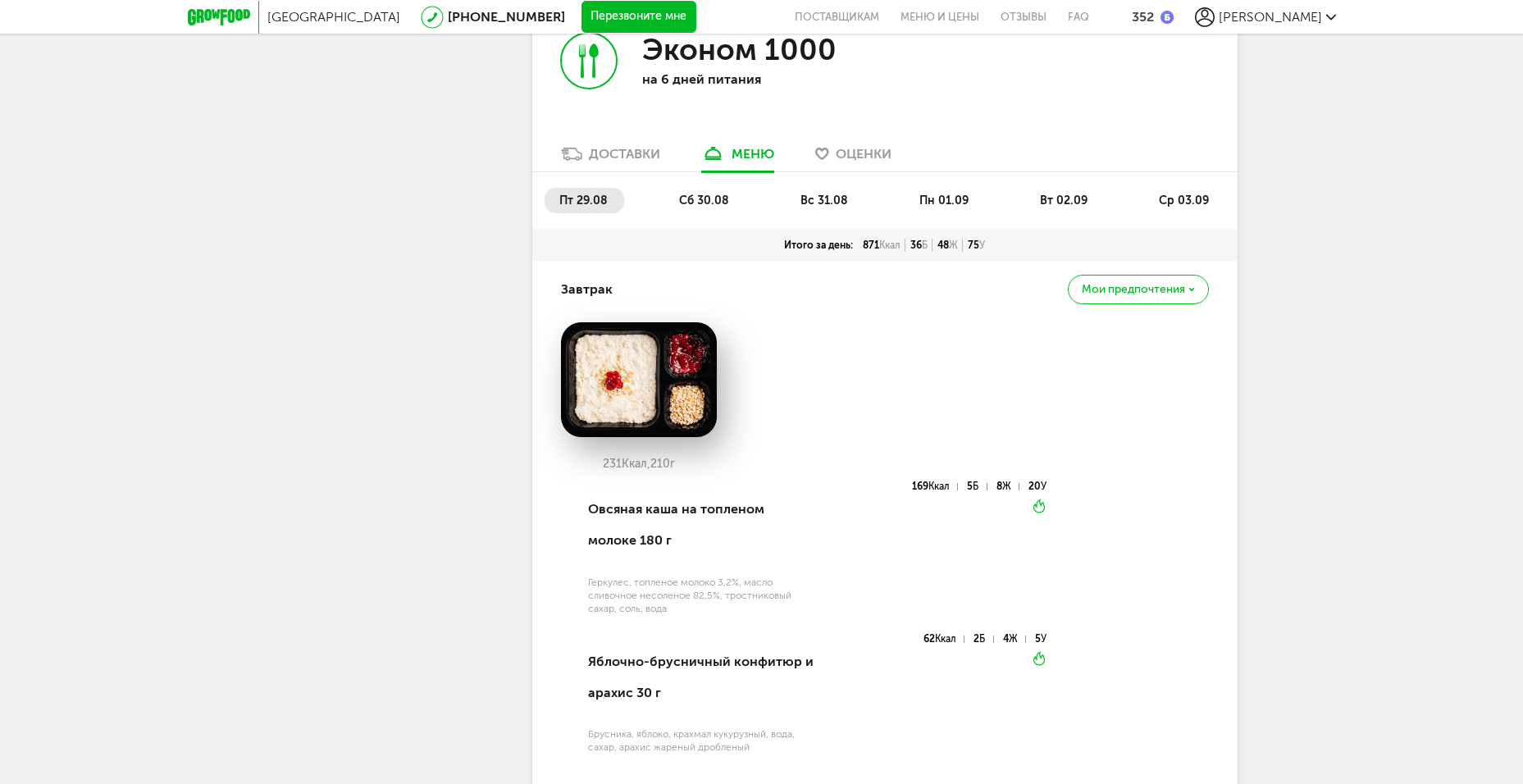
click at [705, 193] on span "сб 30.08" at bounding box center [704, 200] width 50 height 14
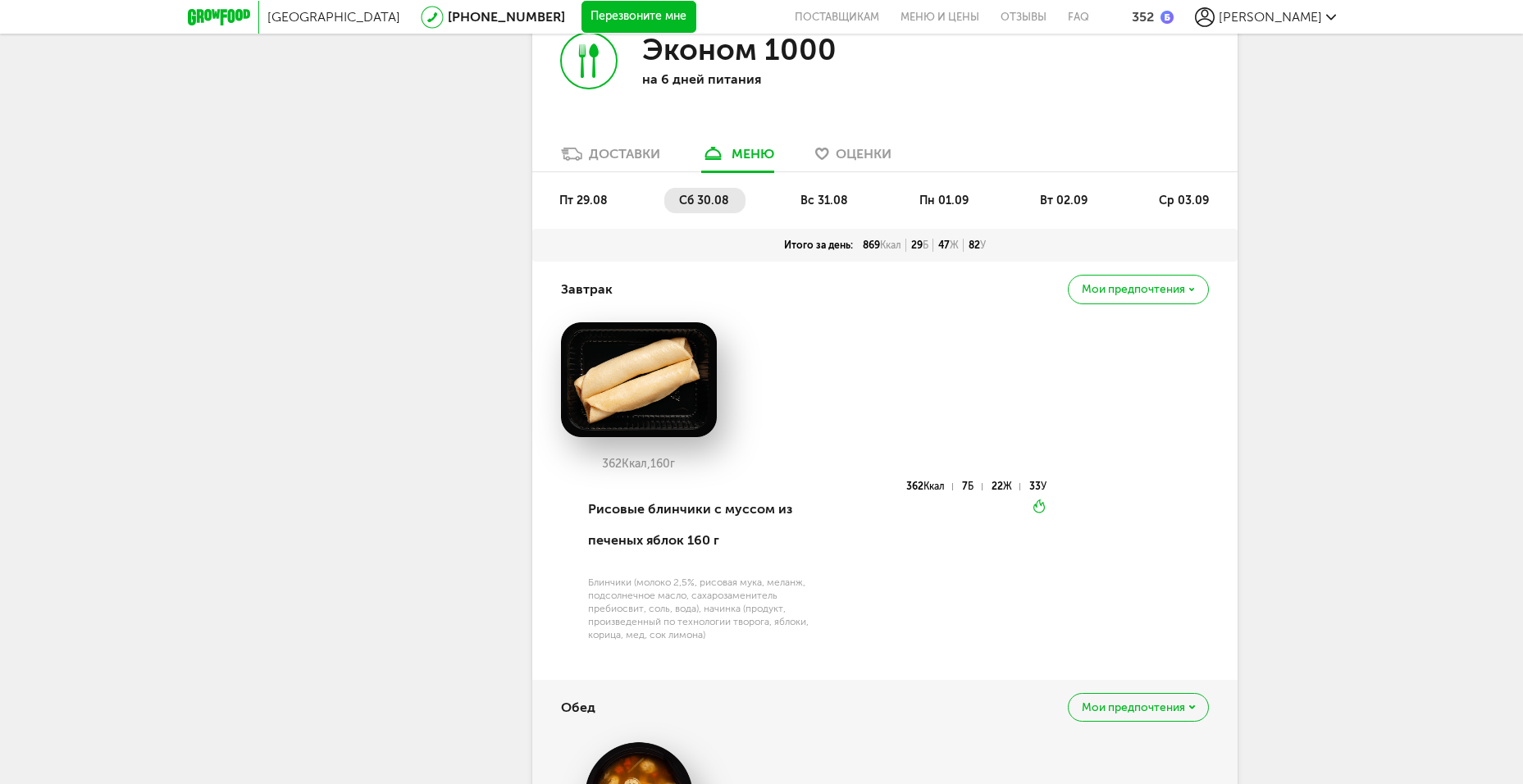
click at [818, 188] on li "вс 31.08" at bounding box center [825, 200] width 79 height 25
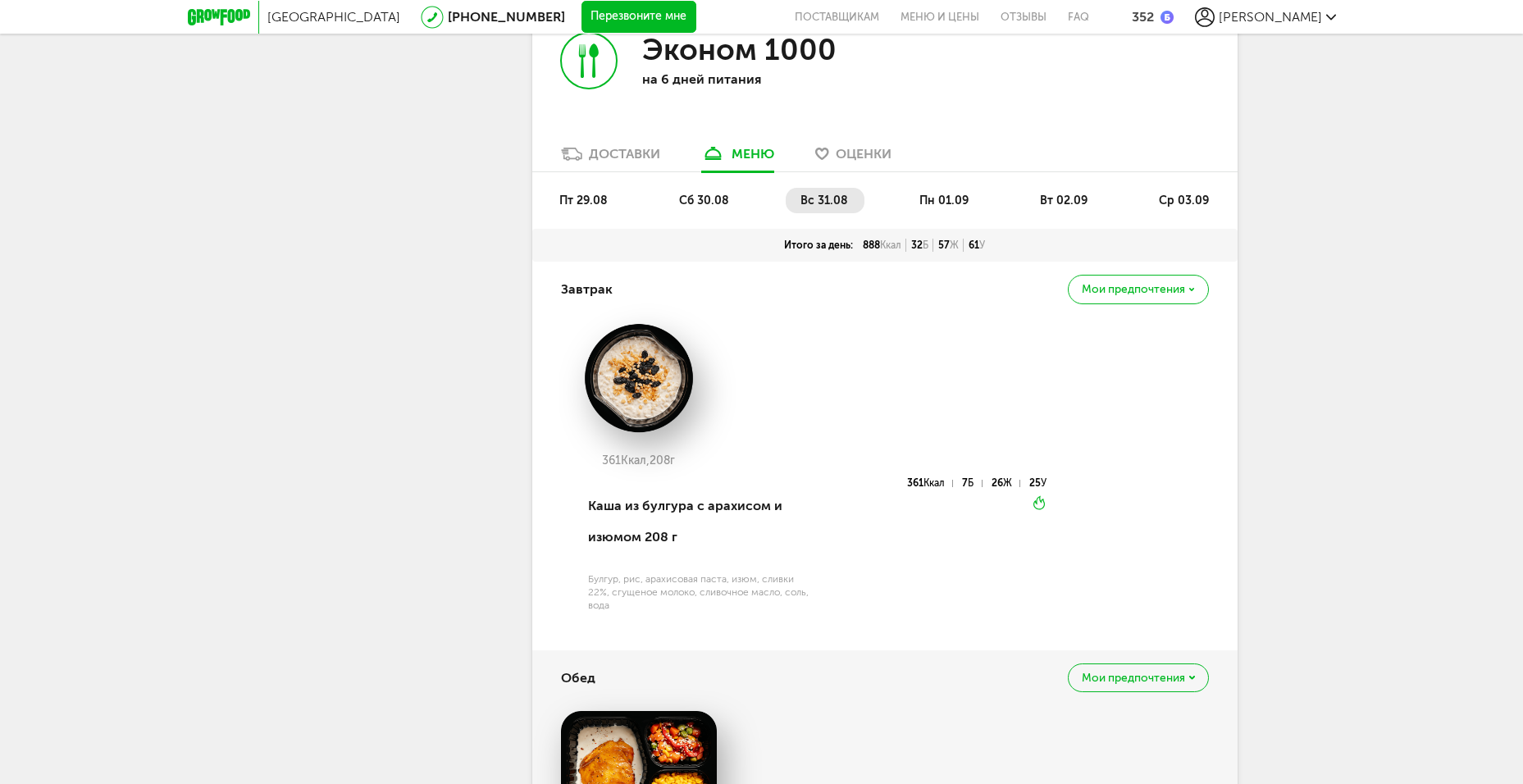
click at [920, 193] on span "пн 01.09" at bounding box center [944, 200] width 49 height 14
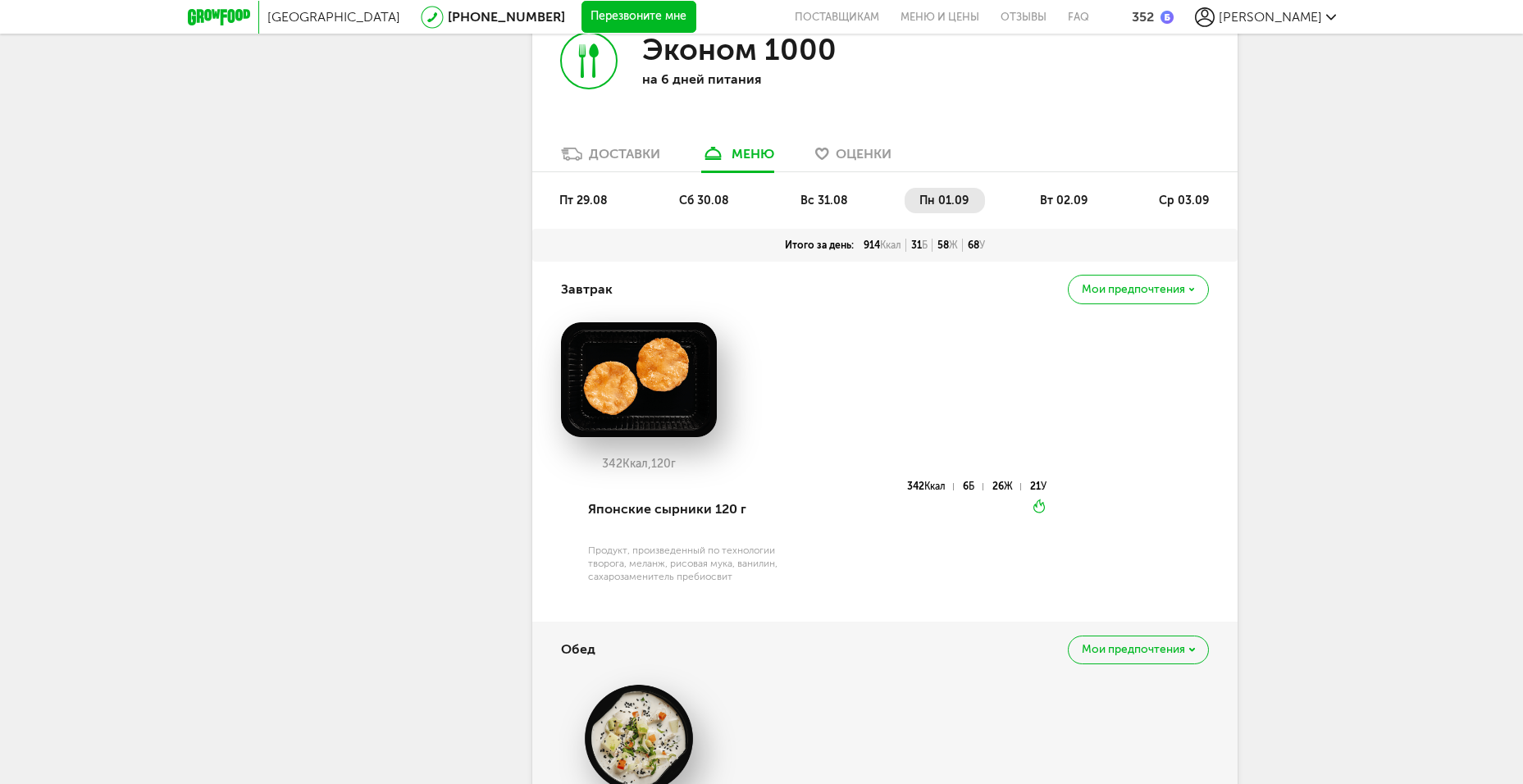
click at [1075, 193] on span "вт 02.09" at bounding box center [1063, 200] width 48 height 14
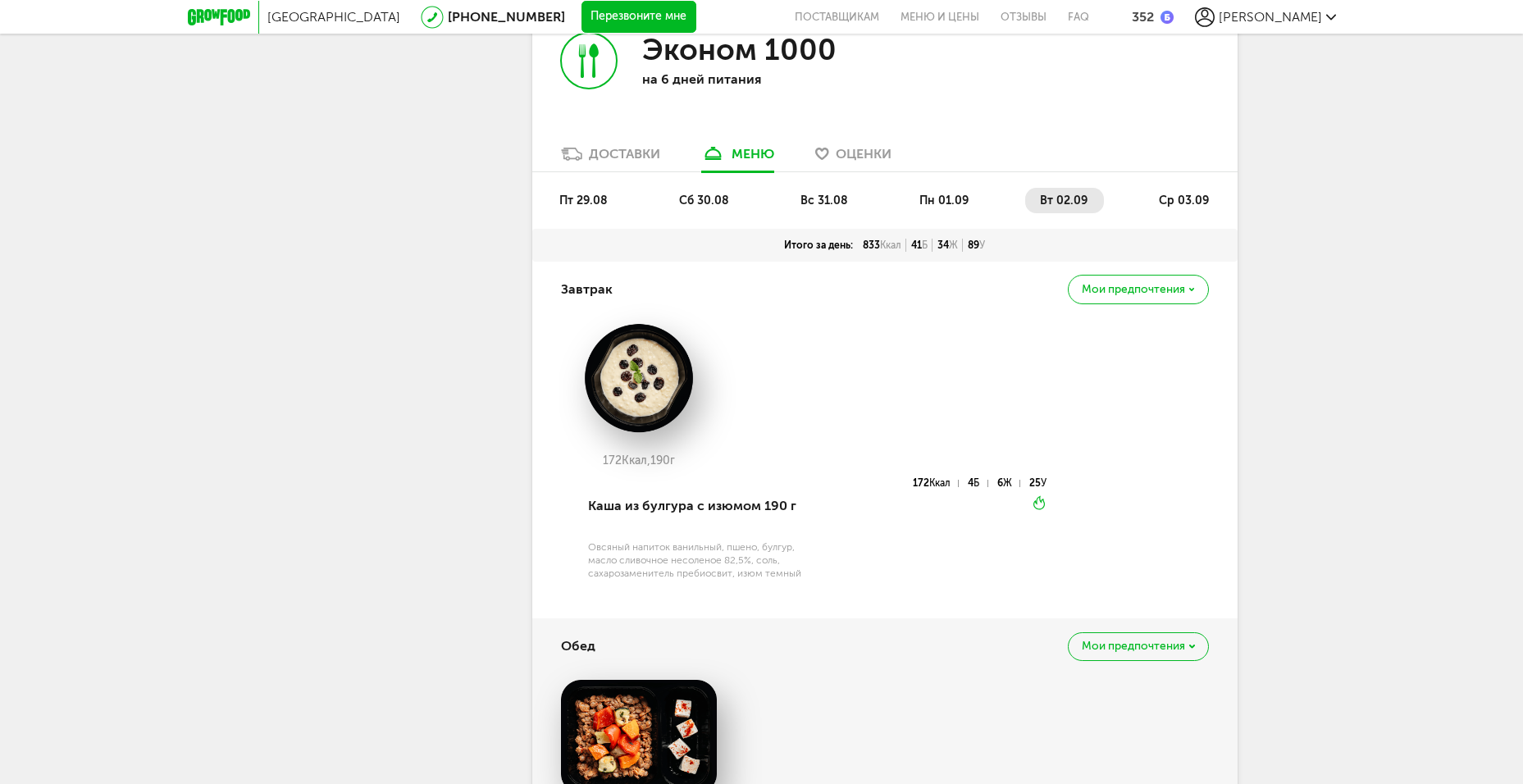
click at [1198, 188] on li "ср 03.09" at bounding box center [1185, 200] width 82 height 25
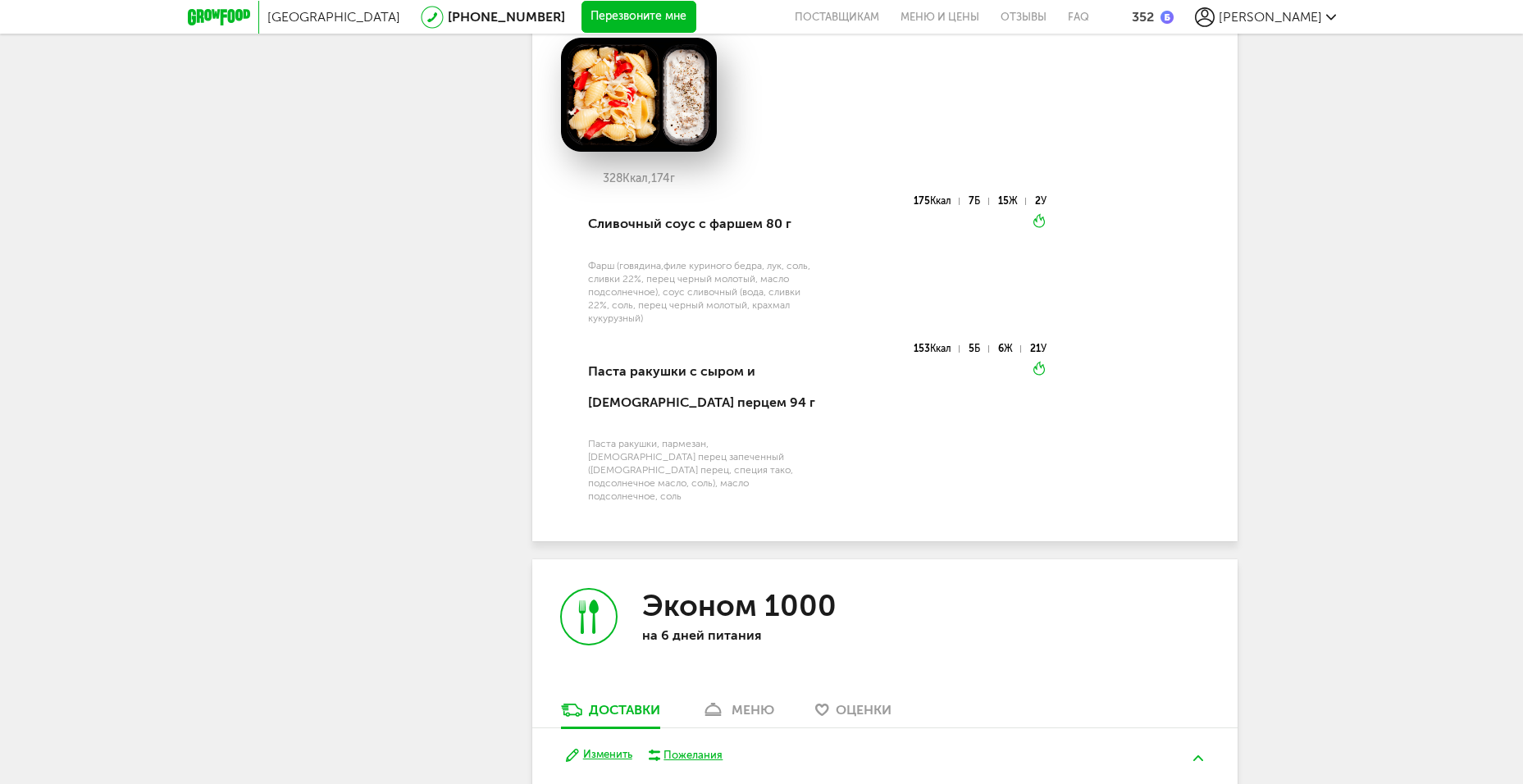
scroll to position [3713, 0]
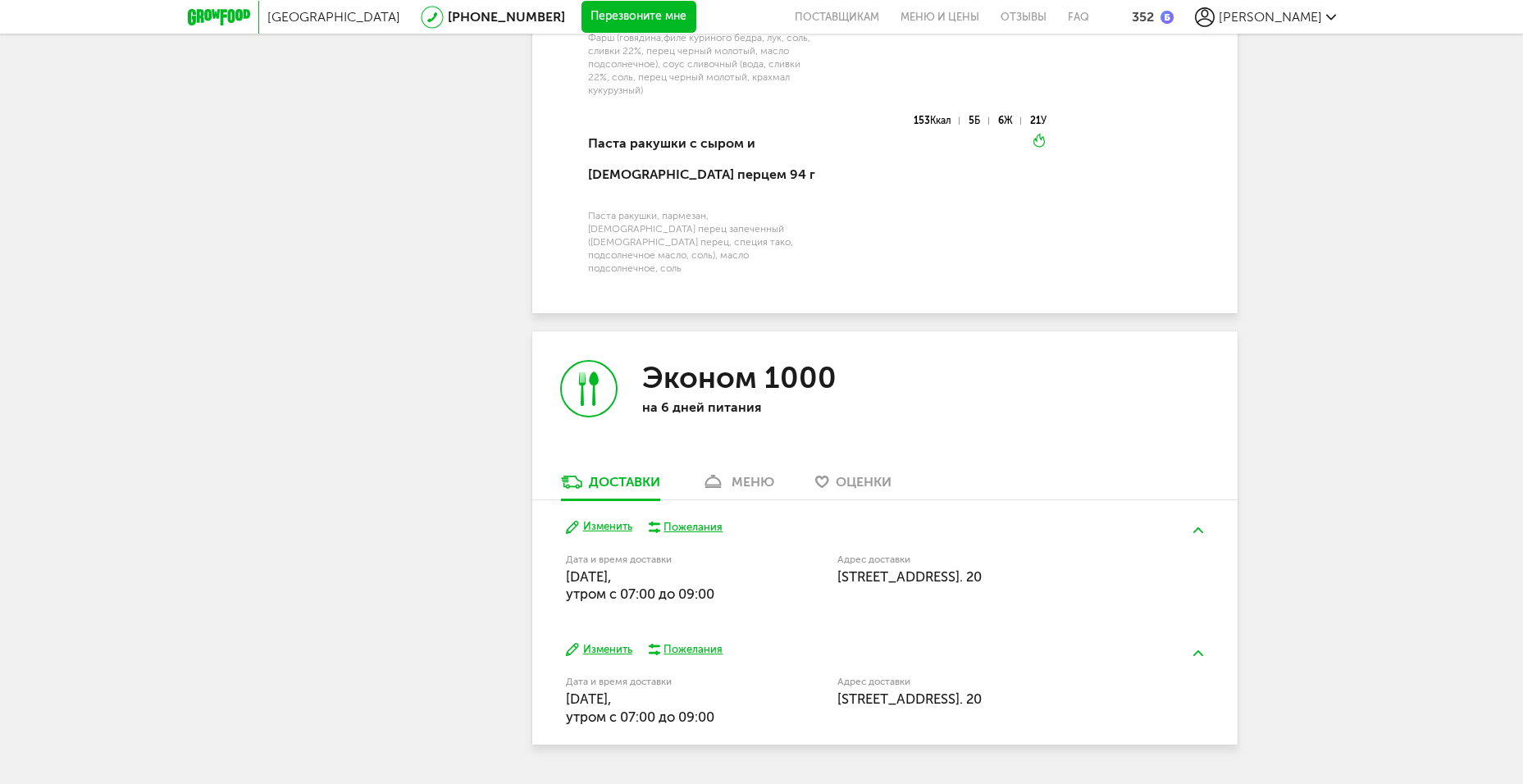
click at [757, 474] on div "меню" at bounding box center [752, 482] width 42 height 16
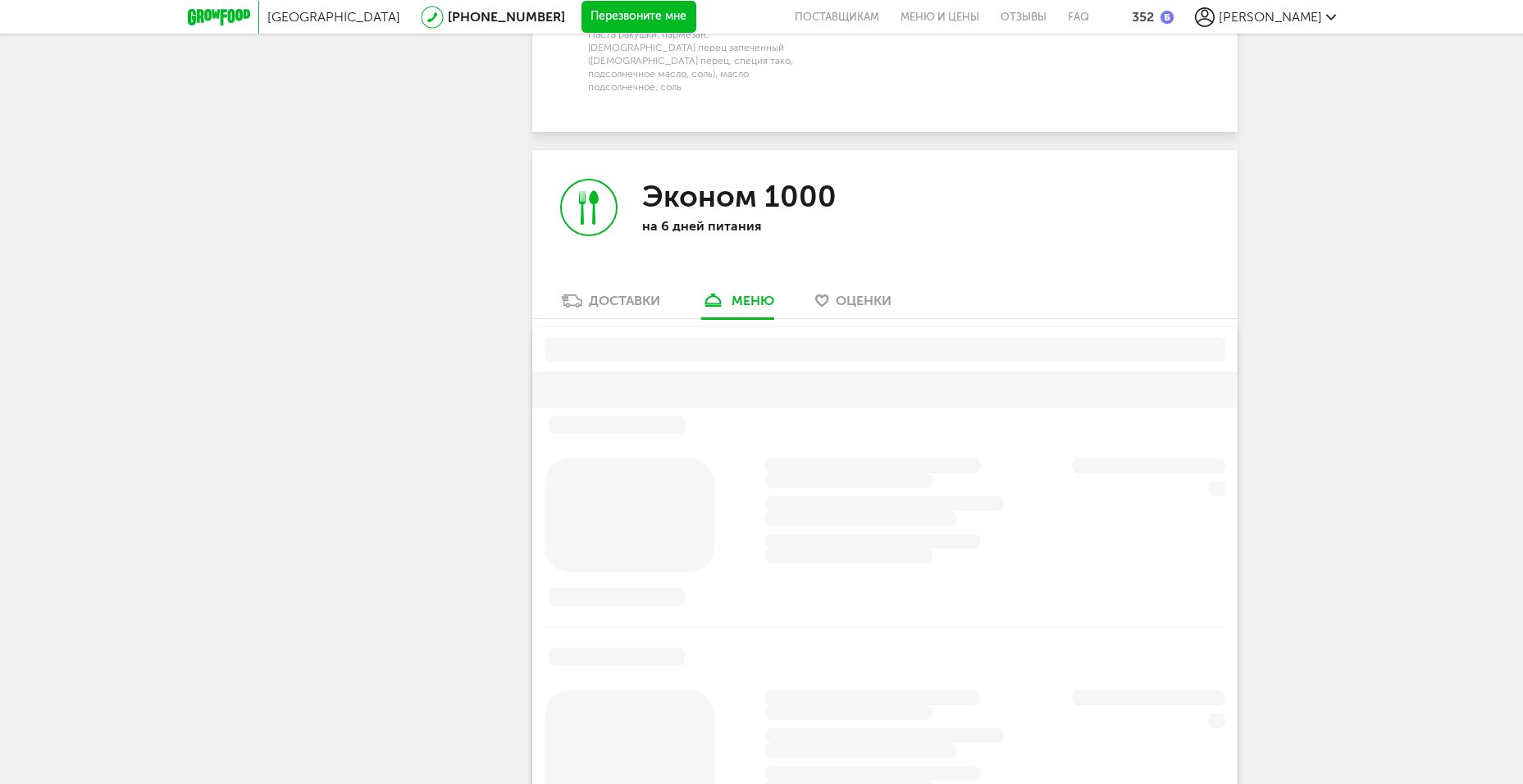
scroll to position [3959, 0]
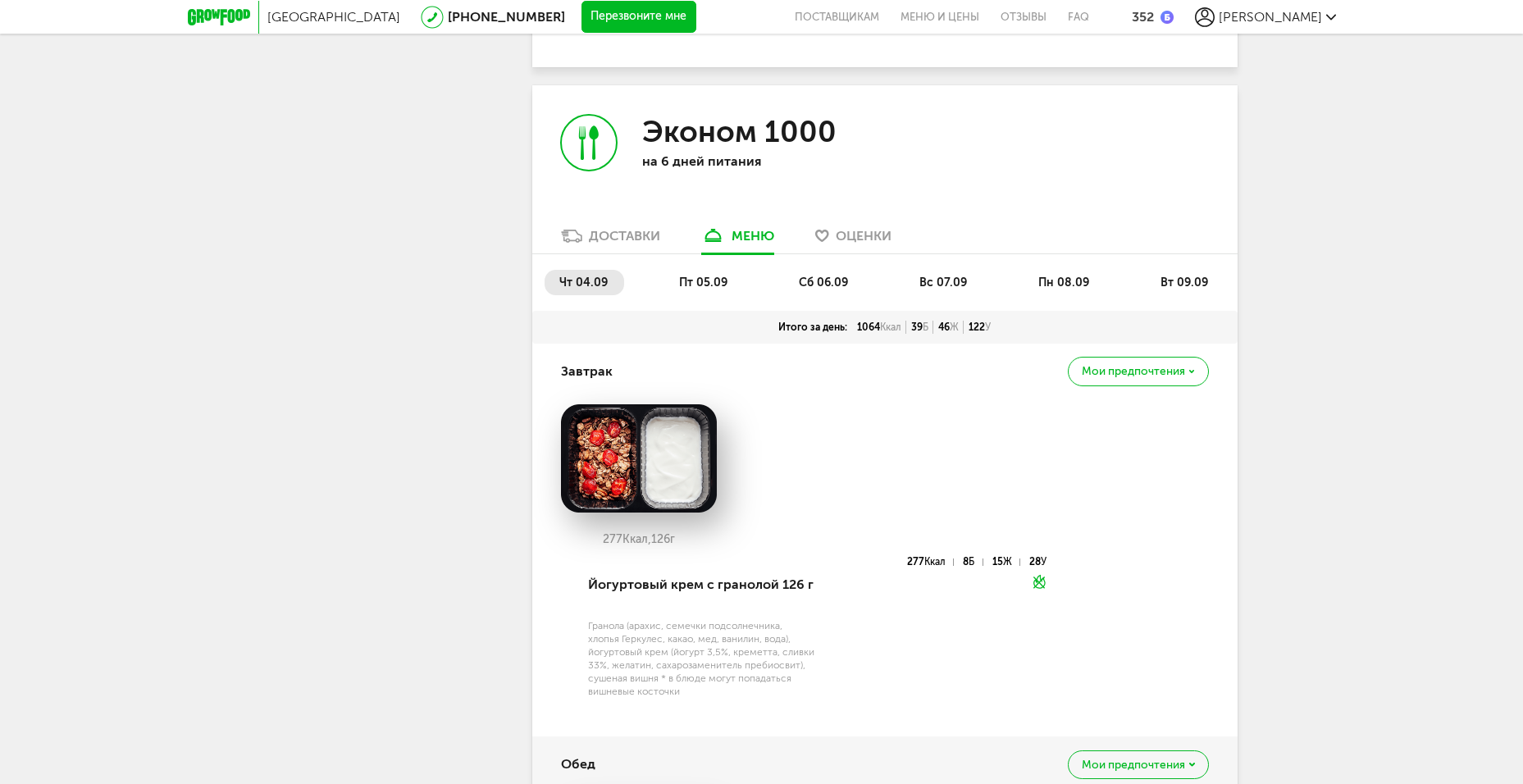
click at [850, 254] on div "чт 04.09 пт 05.09 сб 06.09 вс 07.09 пн 08.09 вт 09.09" at bounding box center [885, 282] width 705 height 56
click at [828, 276] on span "сб 06.09" at bounding box center [823, 283] width 49 height 14
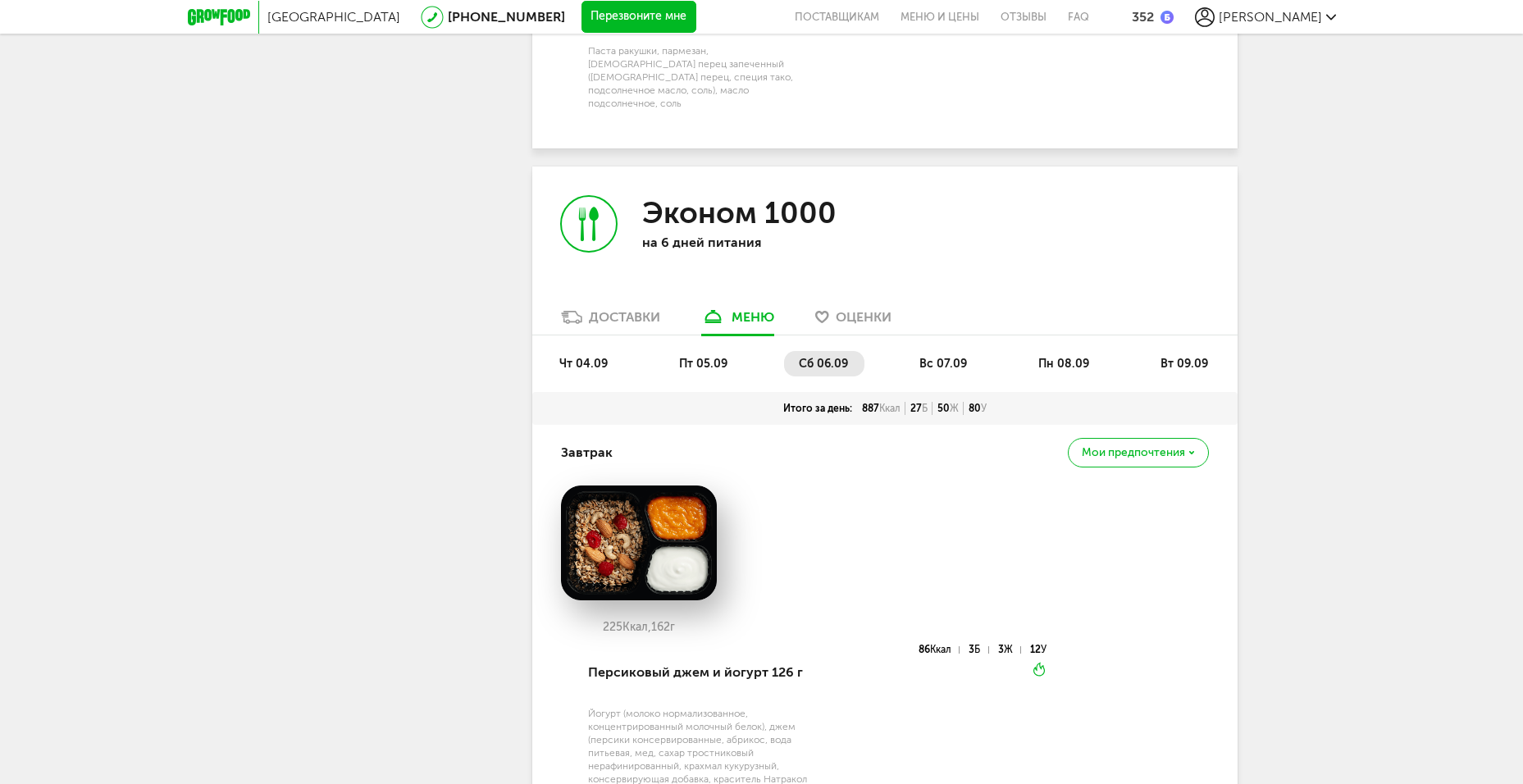
scroll to position [3877, 0]
click at [928, 357] on span "вс 07.09" at bounding box center [943, 364] width 48 height 14
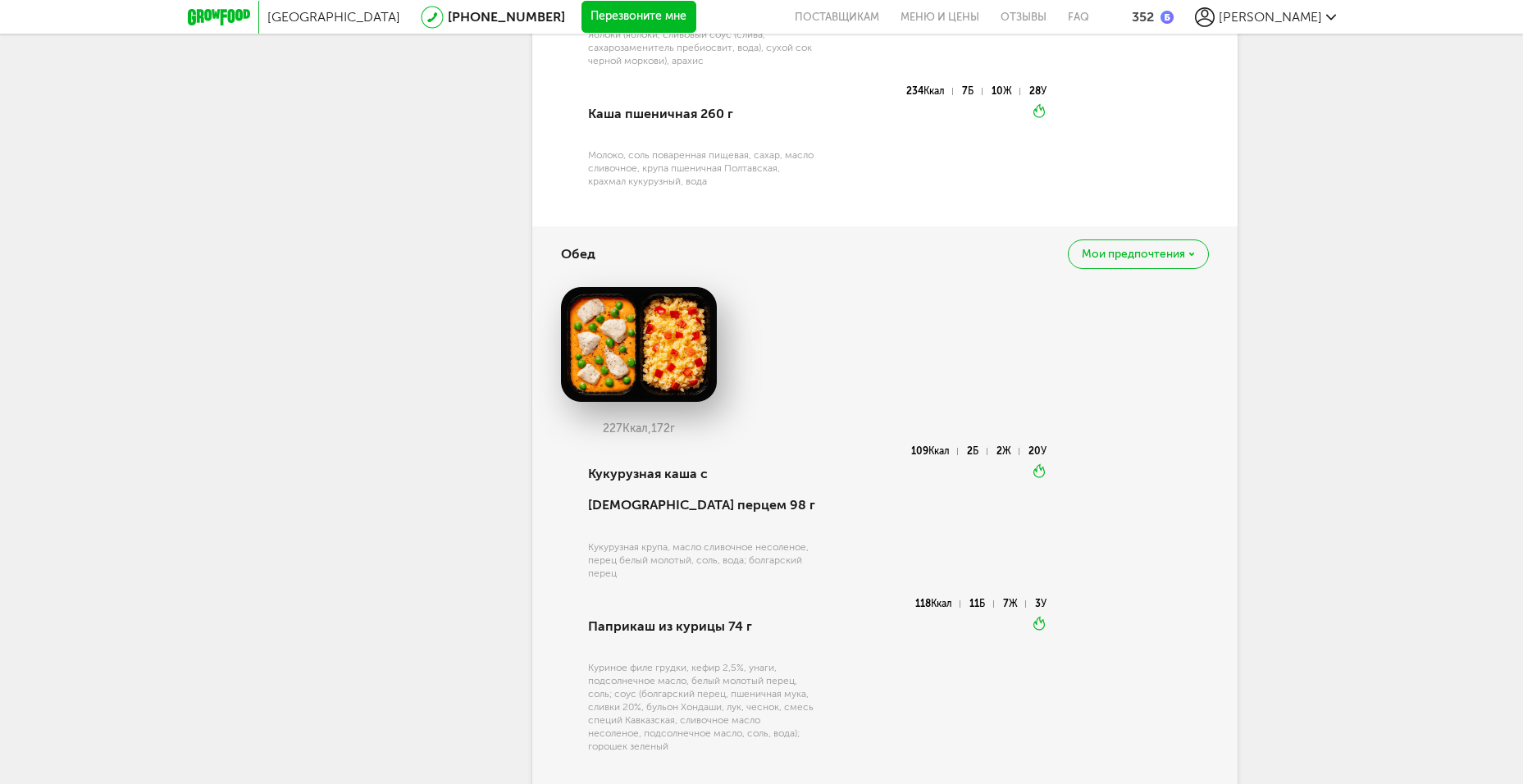
scroll to position [4097, 0]
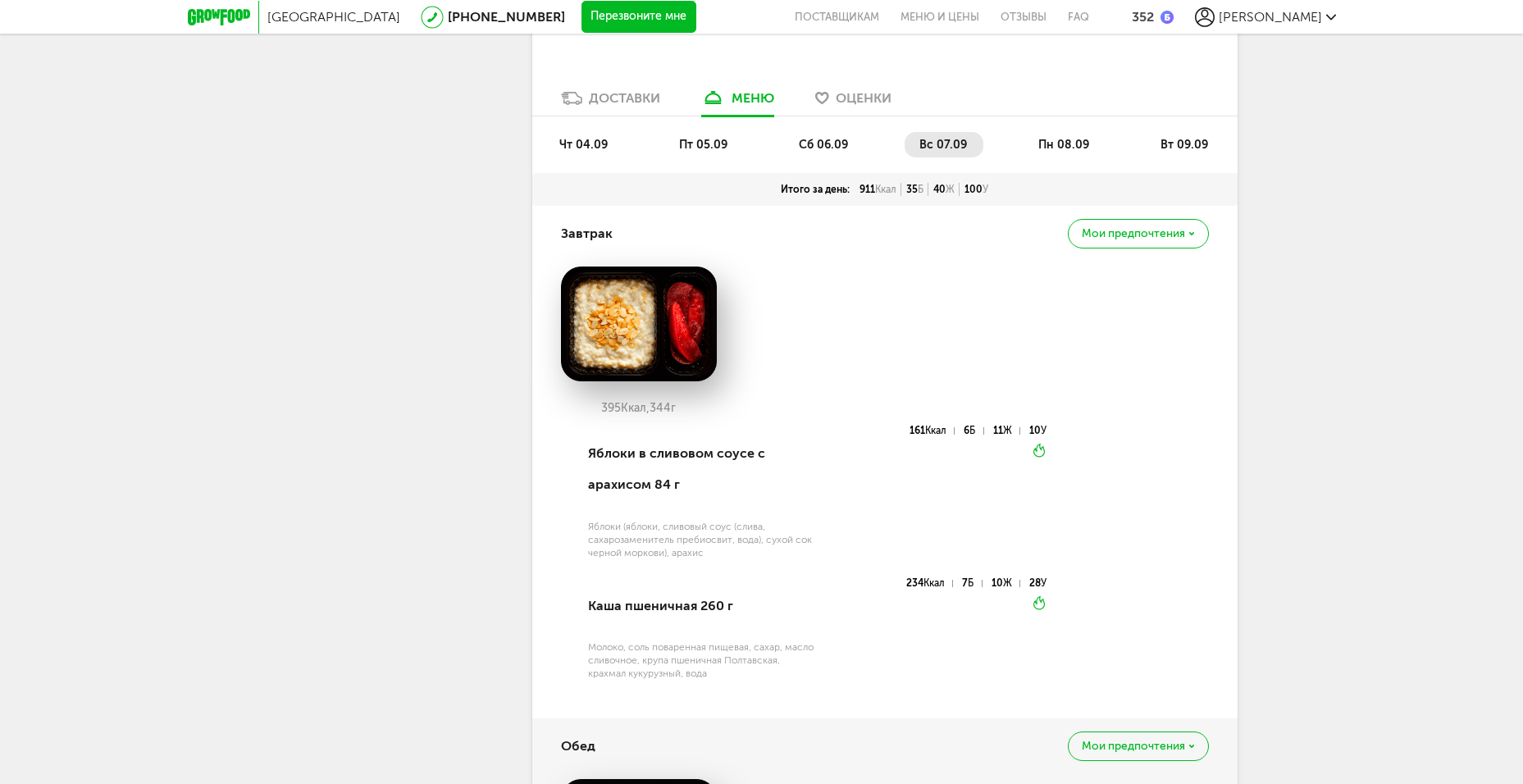
click at [1076, 132] on li "пн 08.09" at bounding box center [1064, 144] width 82 height 25
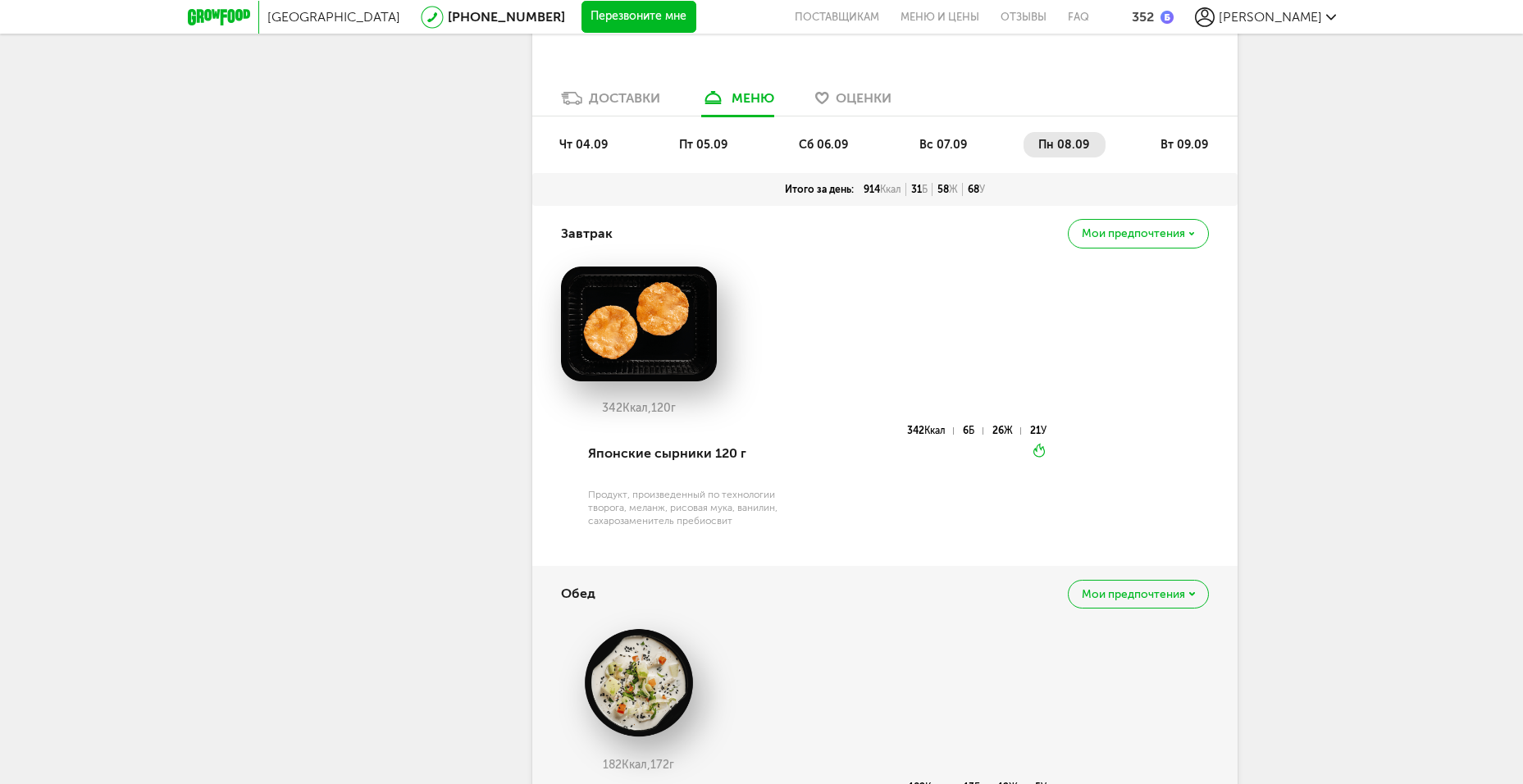
click at [948, 138] on span "вс 07.09" at bounding box center [943, 145] width 48 height 14
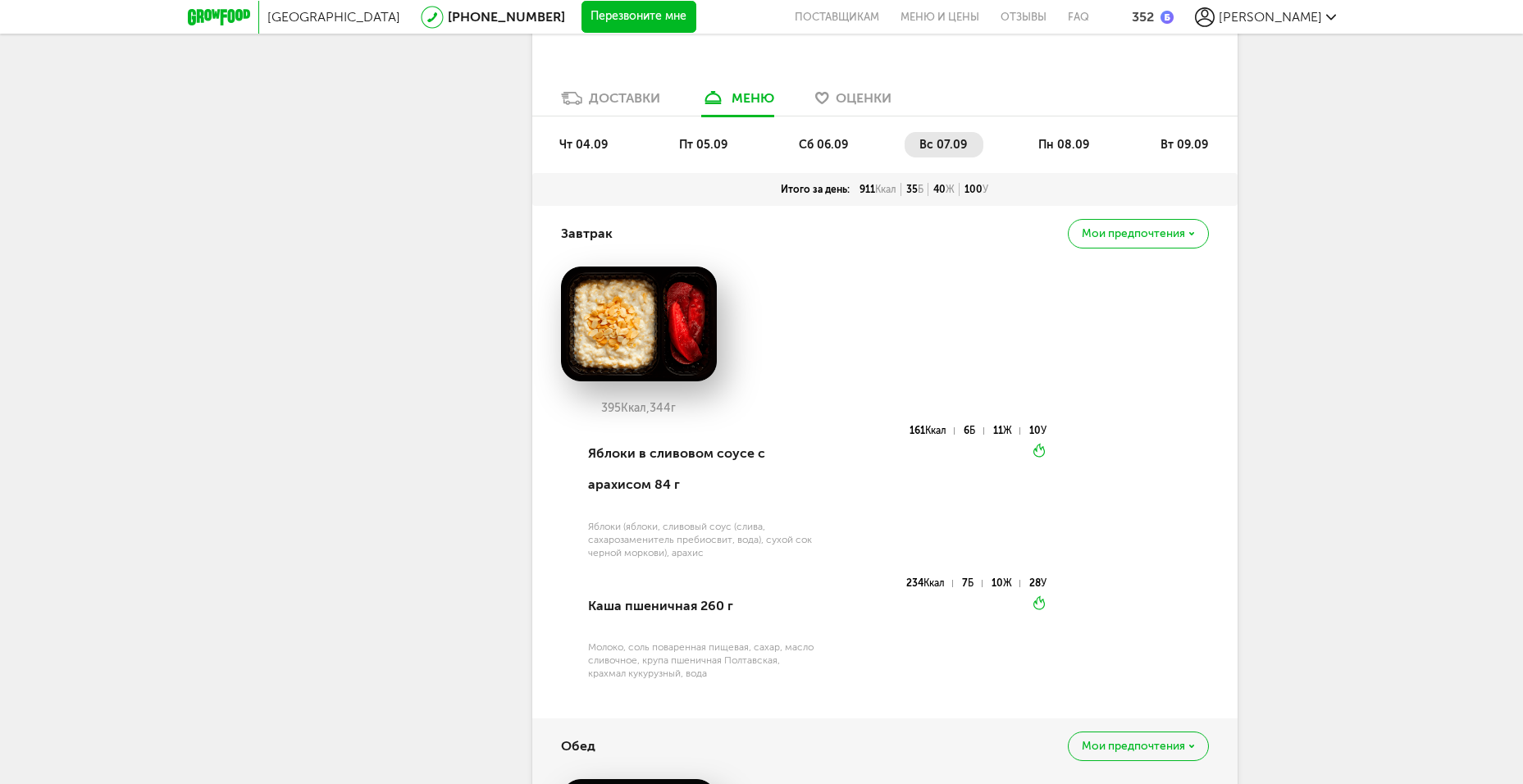
click at [1064, 138] on span "пн 08.09" at bounding box center [1063, 145] width 51 height 14
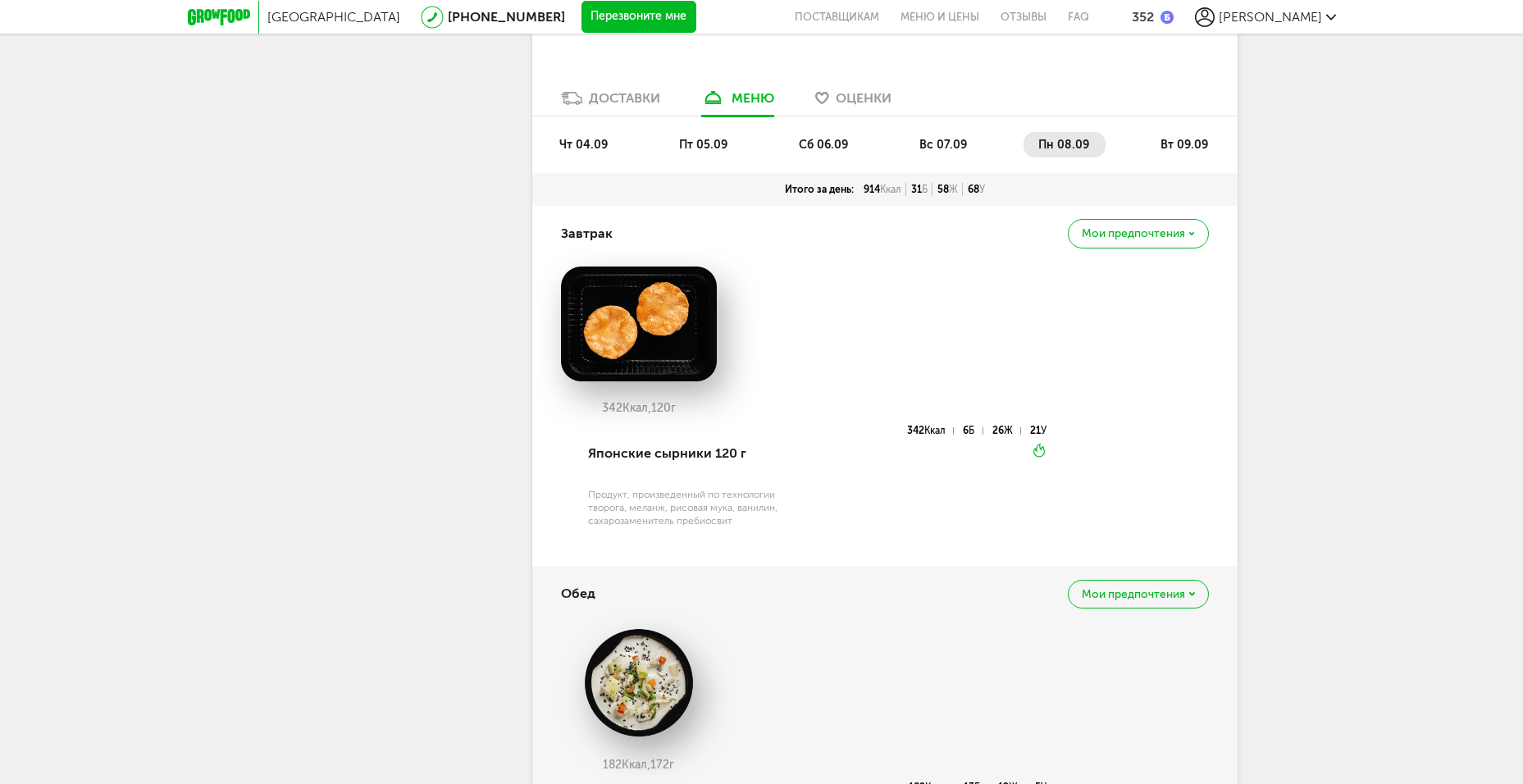
click at [1200, 138] on span "вт 09.09" at bounding box center [1184, 145] width 48 height 14
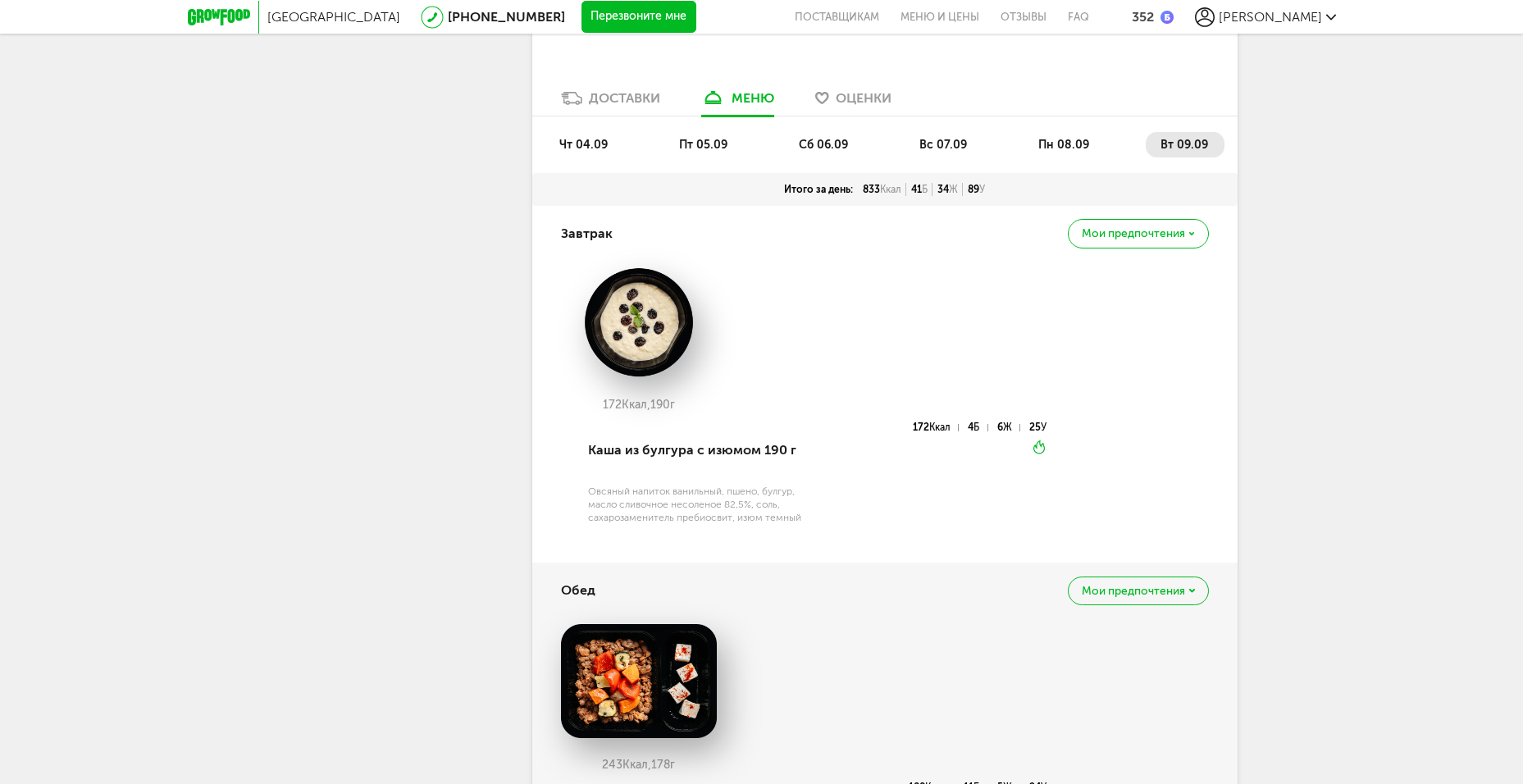
click at [1083, 116] on div "чт 04.09 пт 05.09 сб 06.09 вс 07.09 пн 08.09 вт 09.09" at bounding box center [885, 144] width 705 height 56
click at [1069, 138] on span "пн 08.09" at bounding box center [1063, 145] width 51 height 14
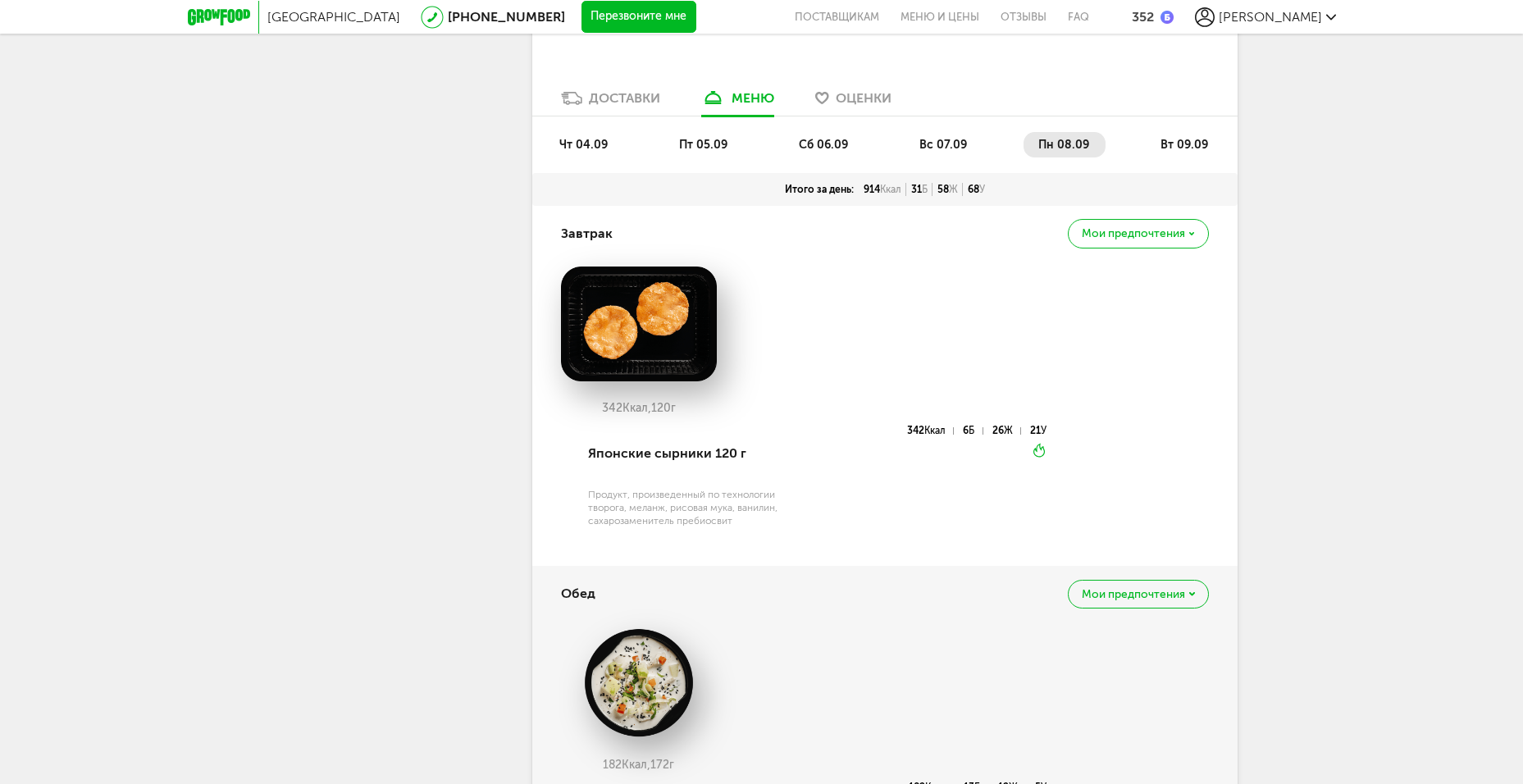
click at [921, 138] on span "вс 07.09" at bounding box center [943, 145] width 48 height 14
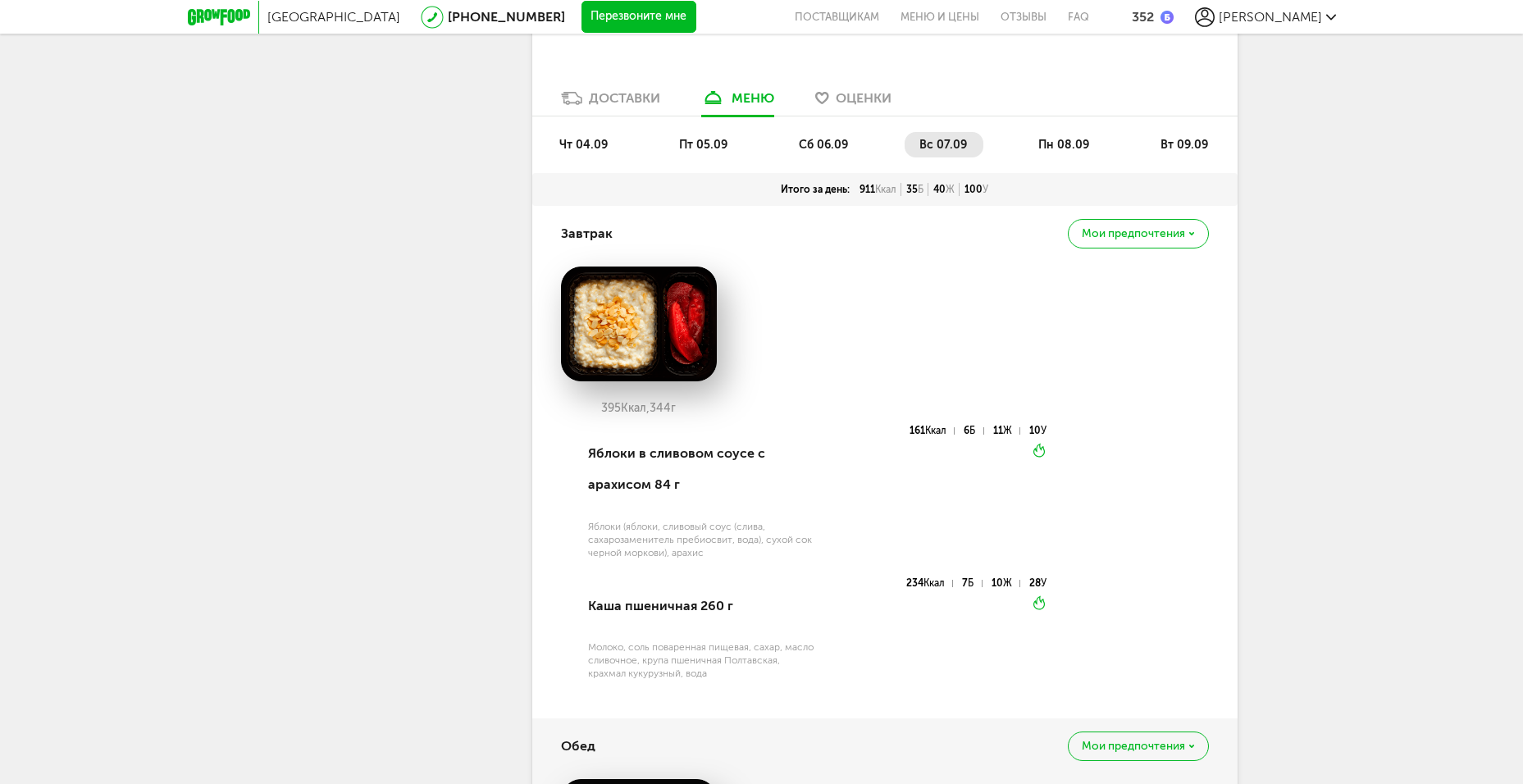
click at [845, 138] on span "сб 06.09" at bounding box center [823, 145] width 49 height 14
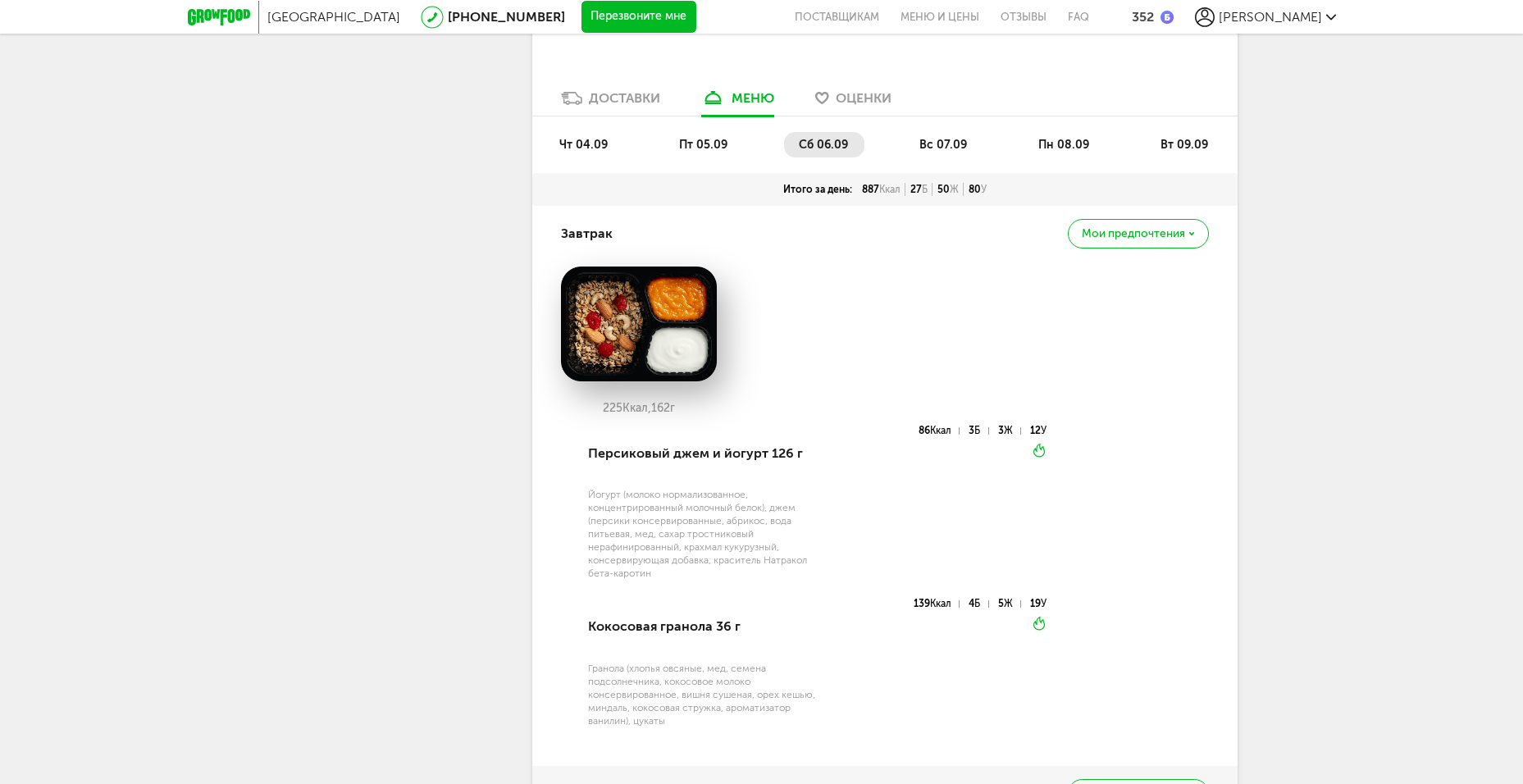
click at [927, 138] on span "вс 07.09" at bounding box center [943, 145] width 48 height 14
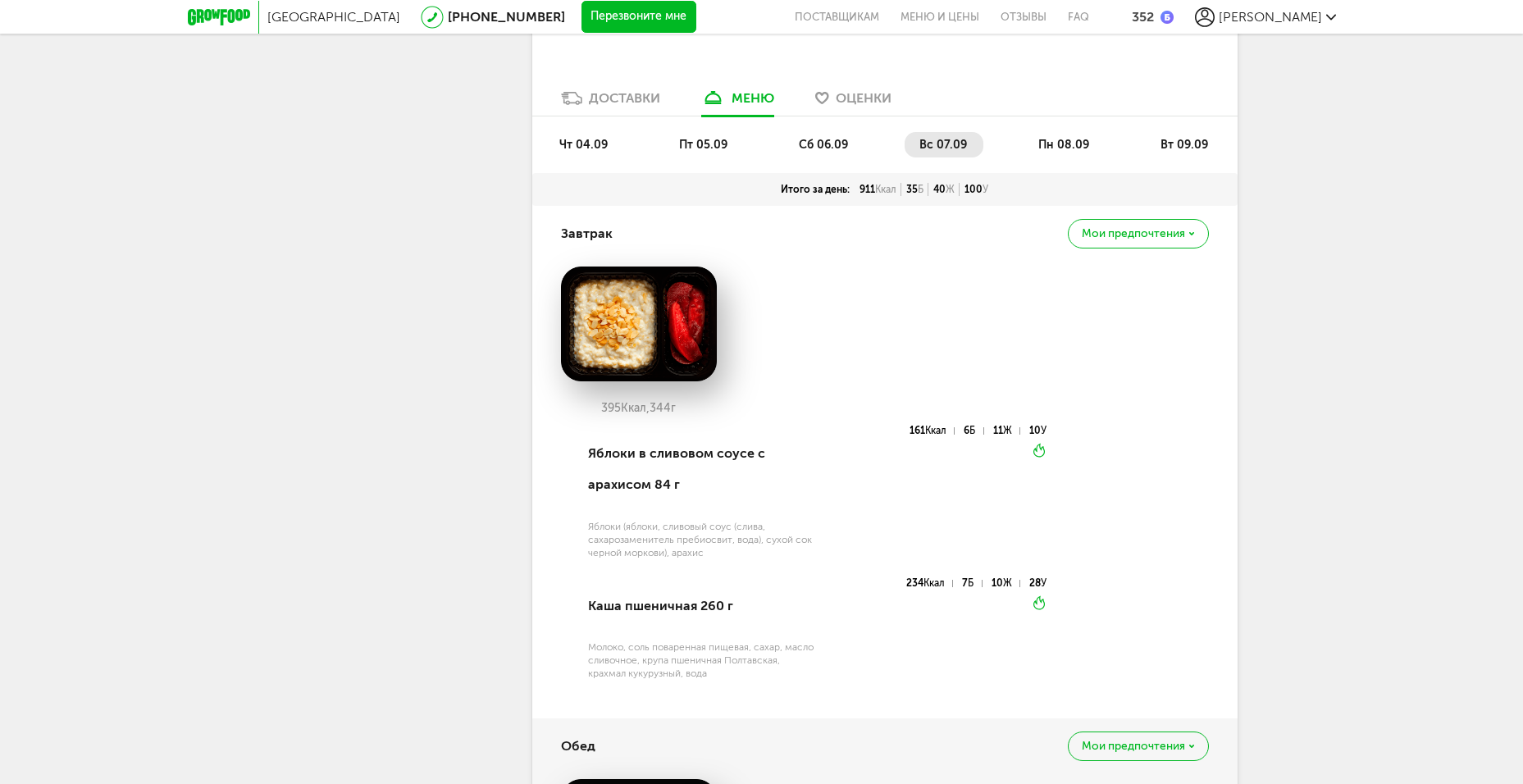
click at [1103, 132] on li "пн 08.09" at bounding box center [1064, 144] width 82 height 25
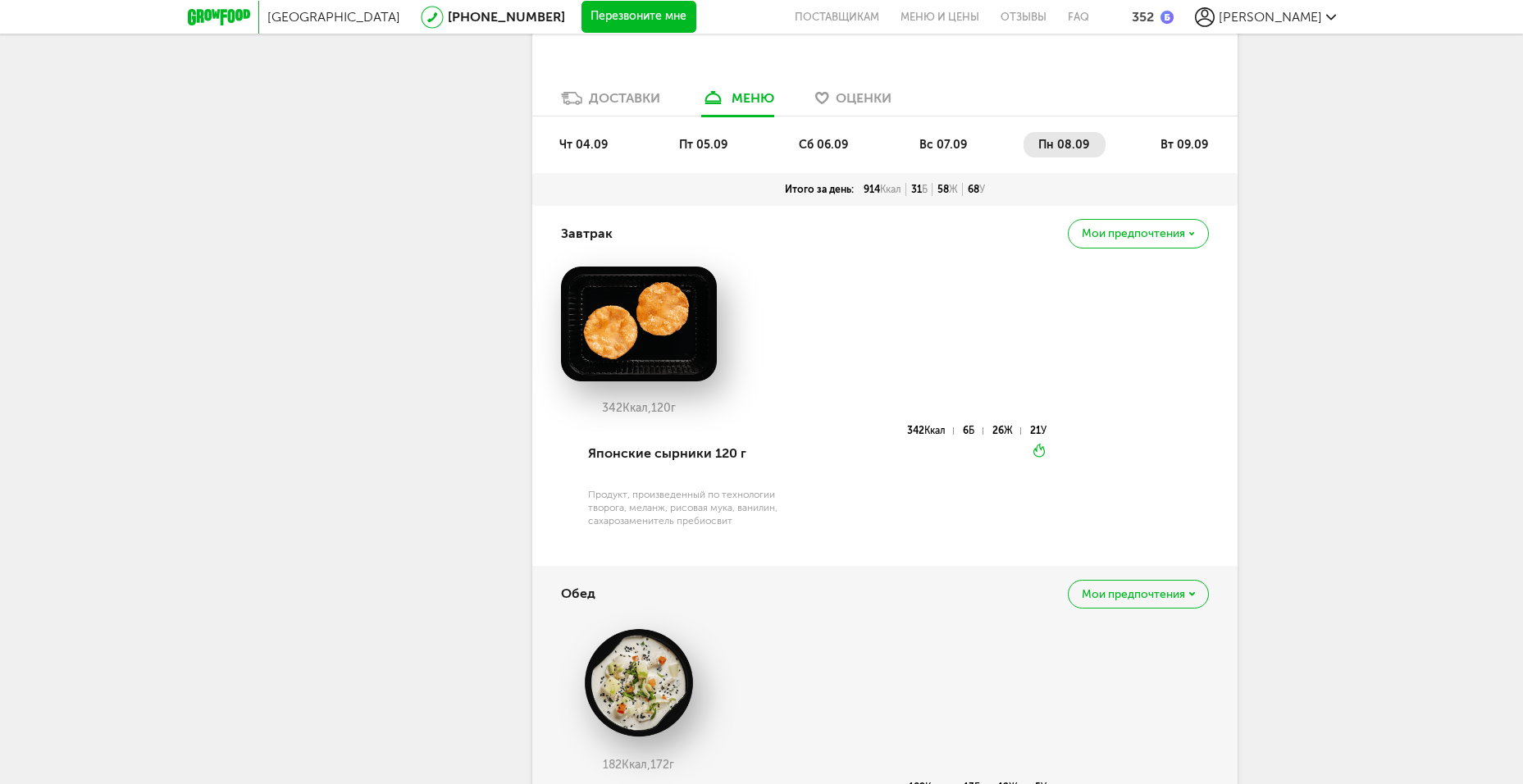
click at [951, 132] on li "вс 07.09" at bounding box center [944, 144] width 79 height 25
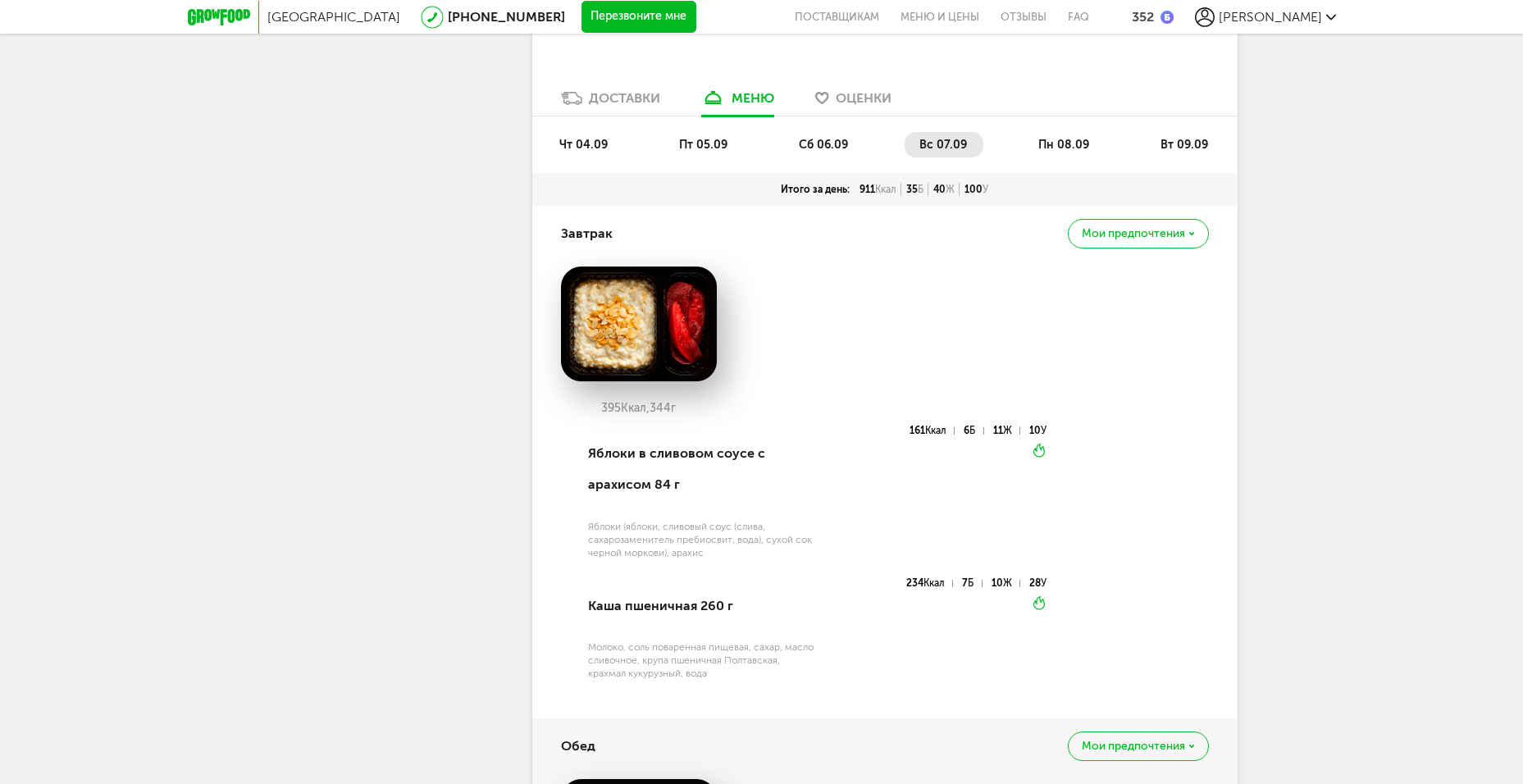
click at [1062, 138] on span "пн 08.09" at bounding box center [1063, 145] width 51 height 14
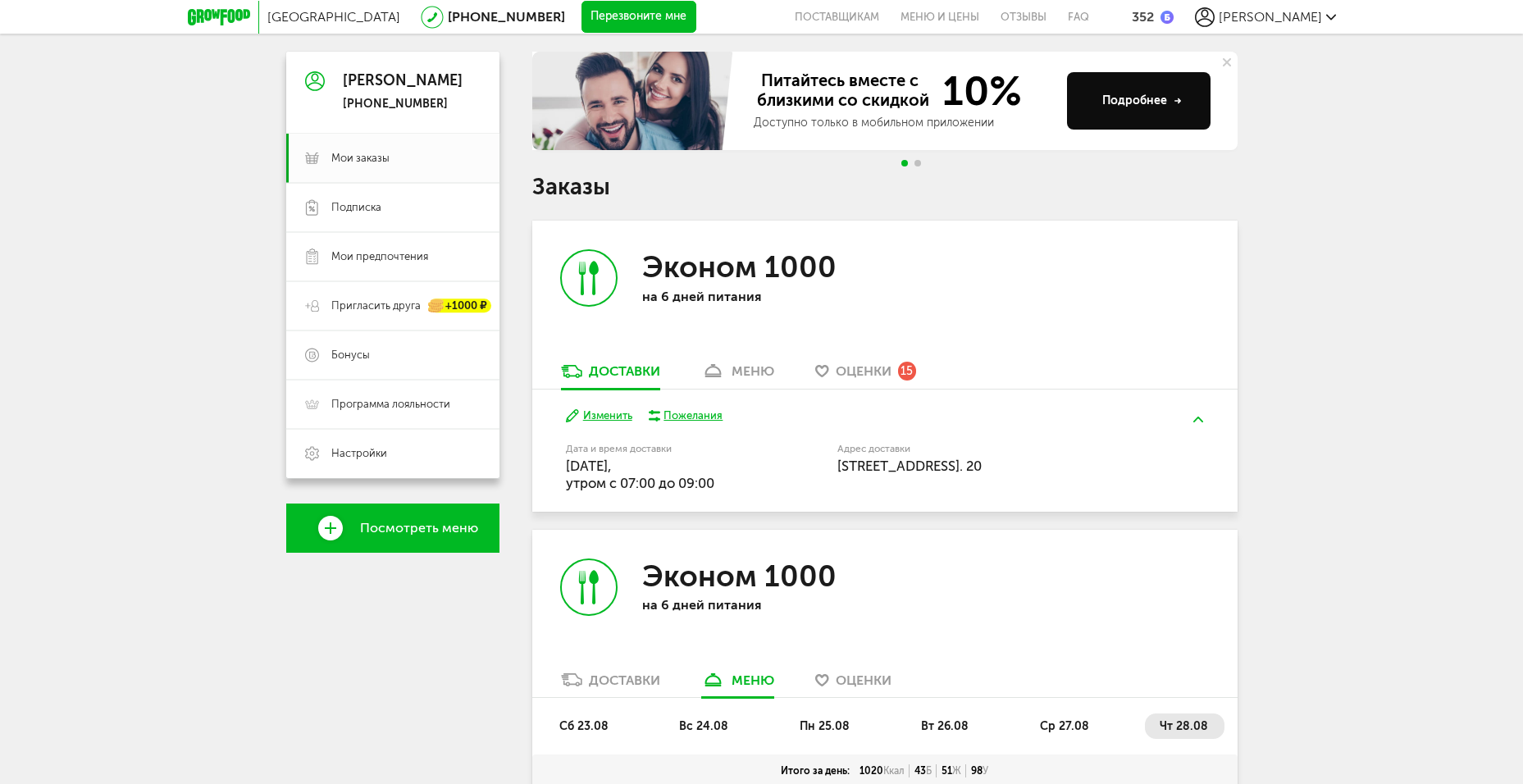
scroll to position [0, 0]
